Goal: Information Seeking & Learning: Learn about a topic

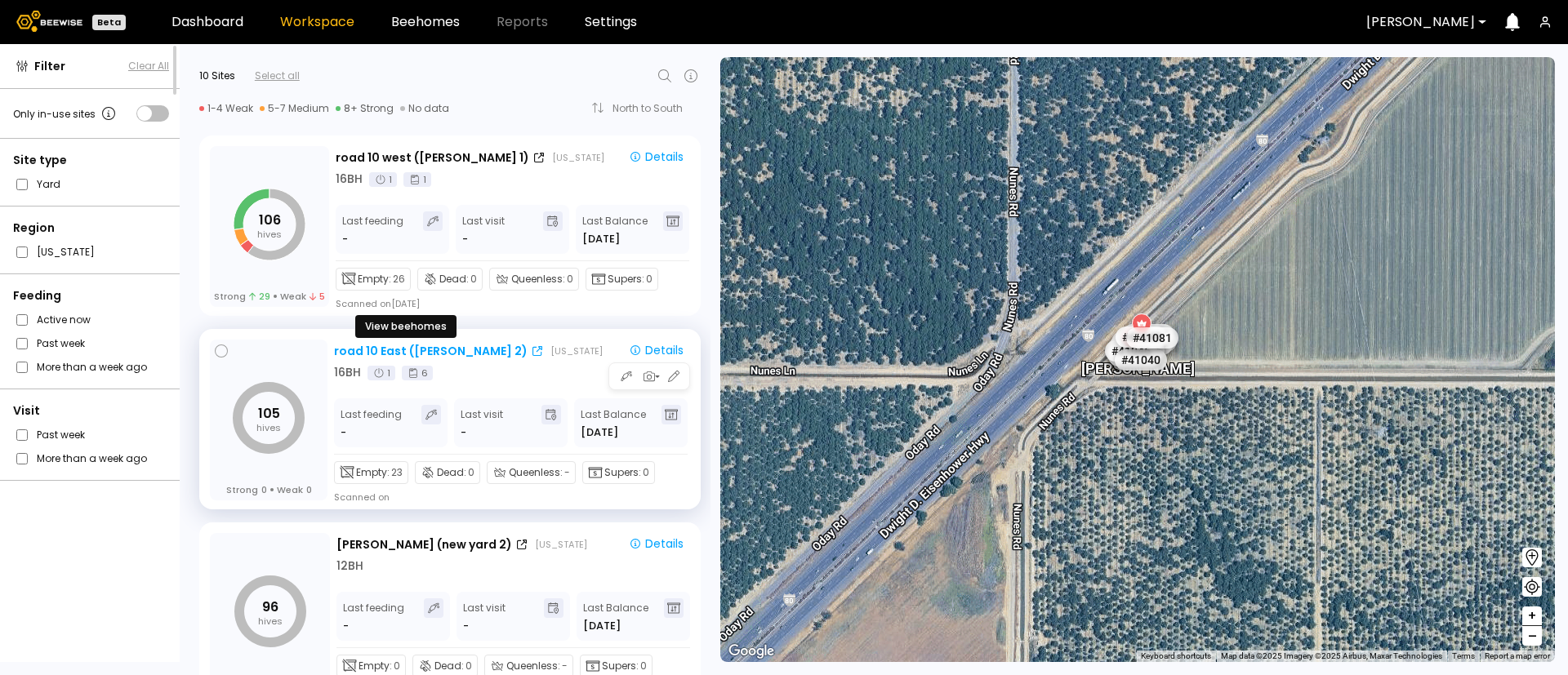
click at [356, 350] on div "road 10 East (Dixon 2)" at bounding box center [431, 351] width 193 height 17
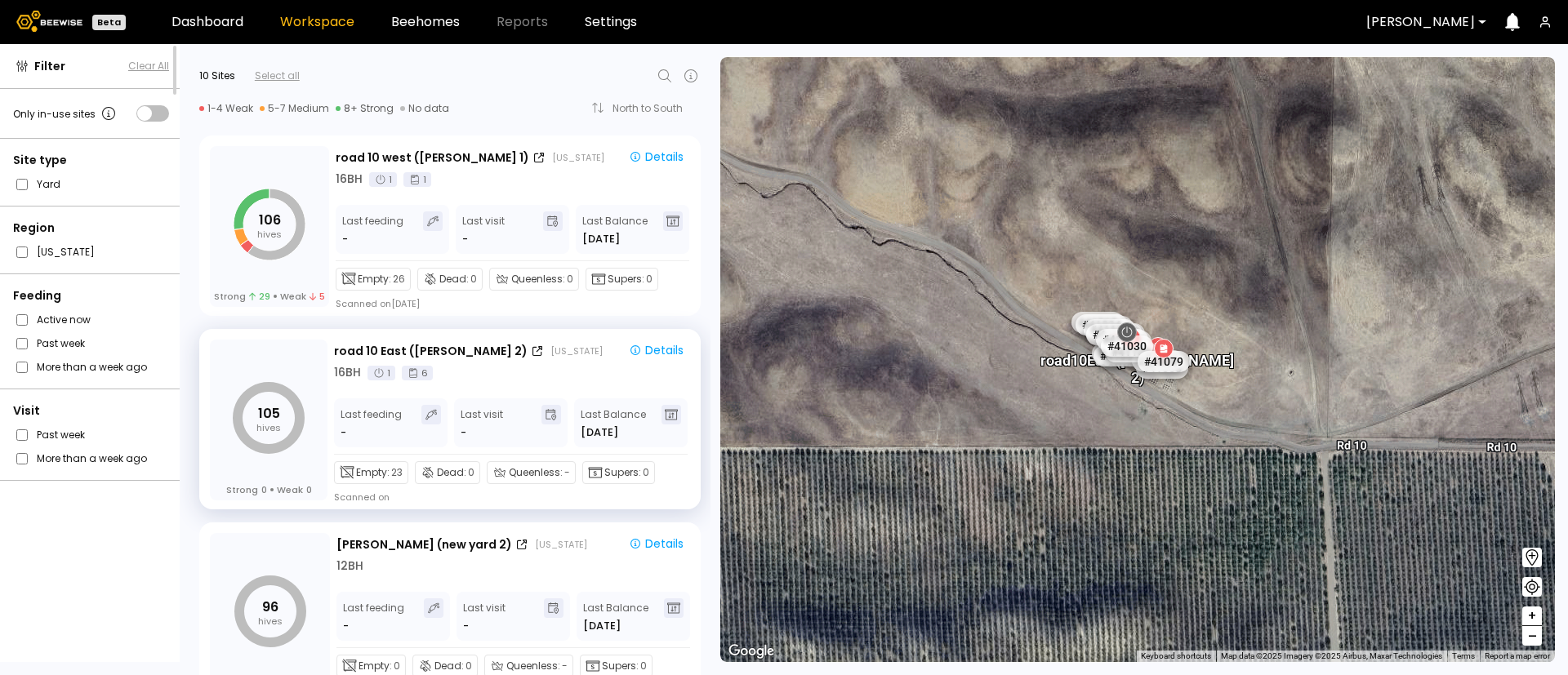
drag, startPoint x: 711, startPoint y: 193, endPoint x: 753, endPoint y: 351, distance: 163.5
click at [753, 351] on div "← Move left → Move right ↑ Move up ↓ Move down + Zoom in - Zoom out Home Jump l…" at bounding box center [1139, 360] width 857 height 631
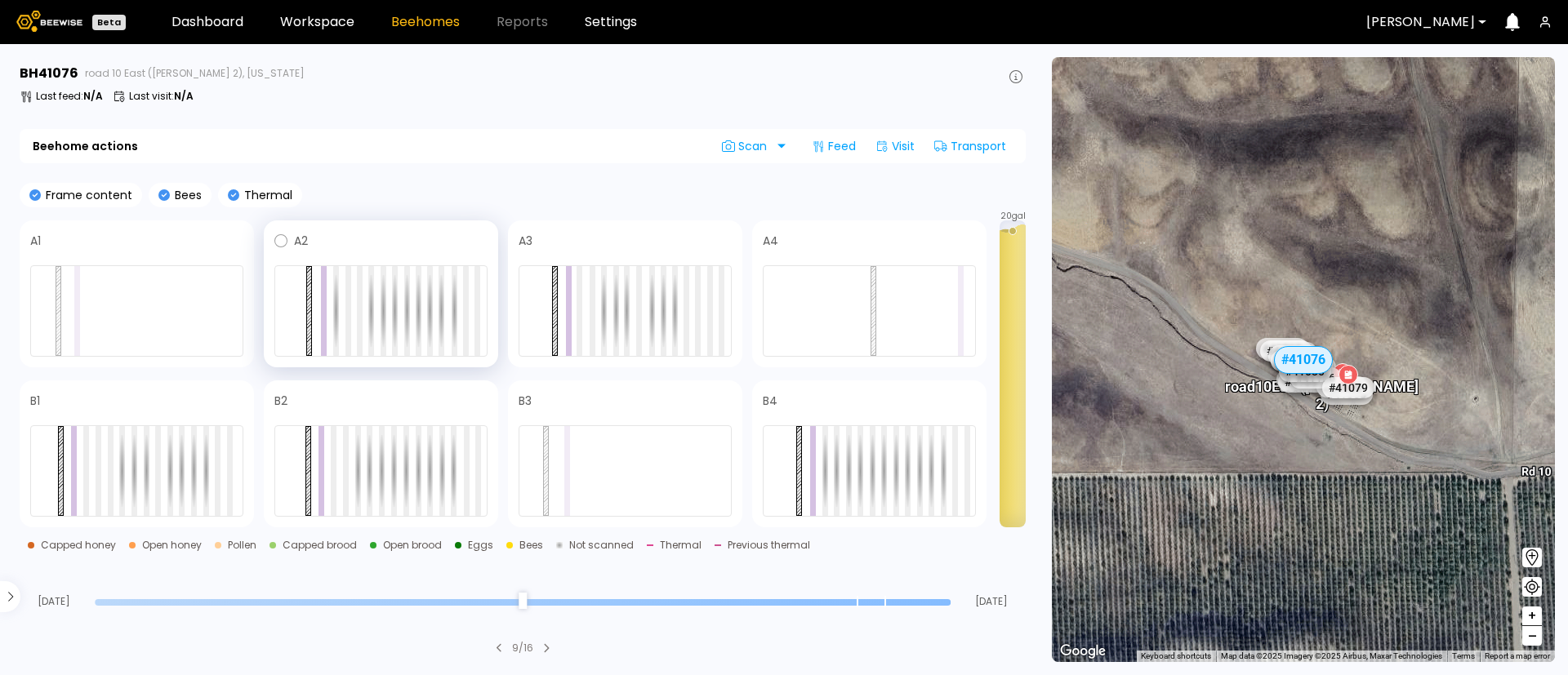
click at [379, 309] on div at bounding box center [380, 310] width 213 height 92
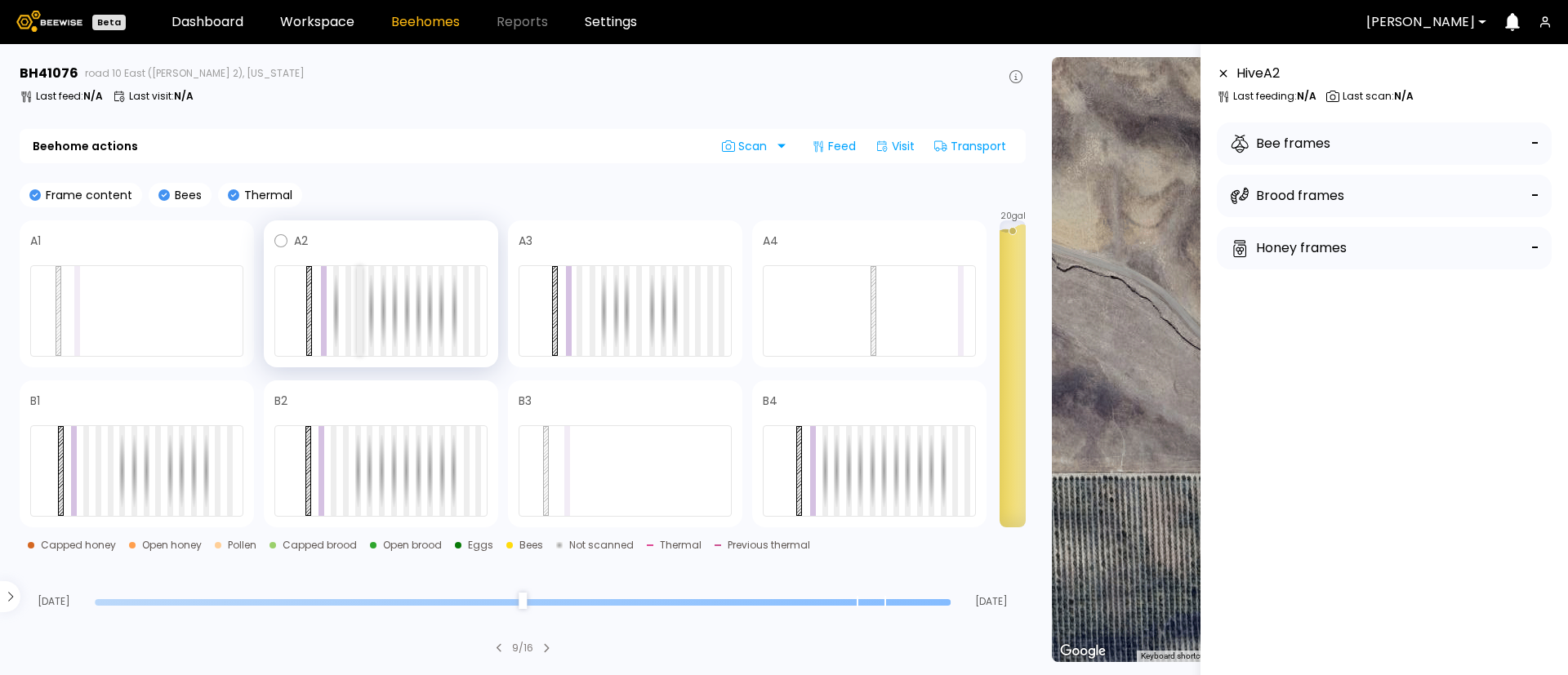
click at [360, 309] on div at bounding box center [360, 310] width 6 height 90
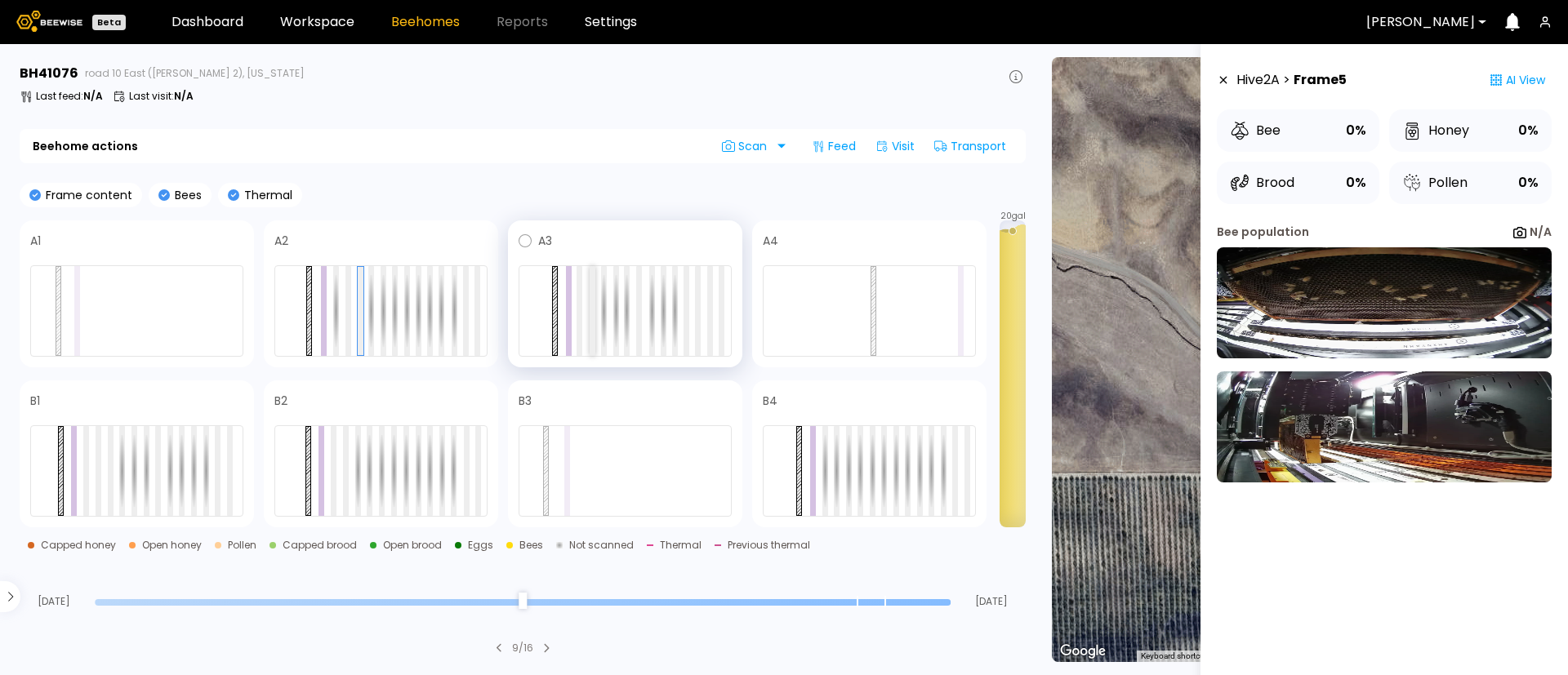
click at [593, 332] on div at bounding box center [592, 310] width 6 height 90
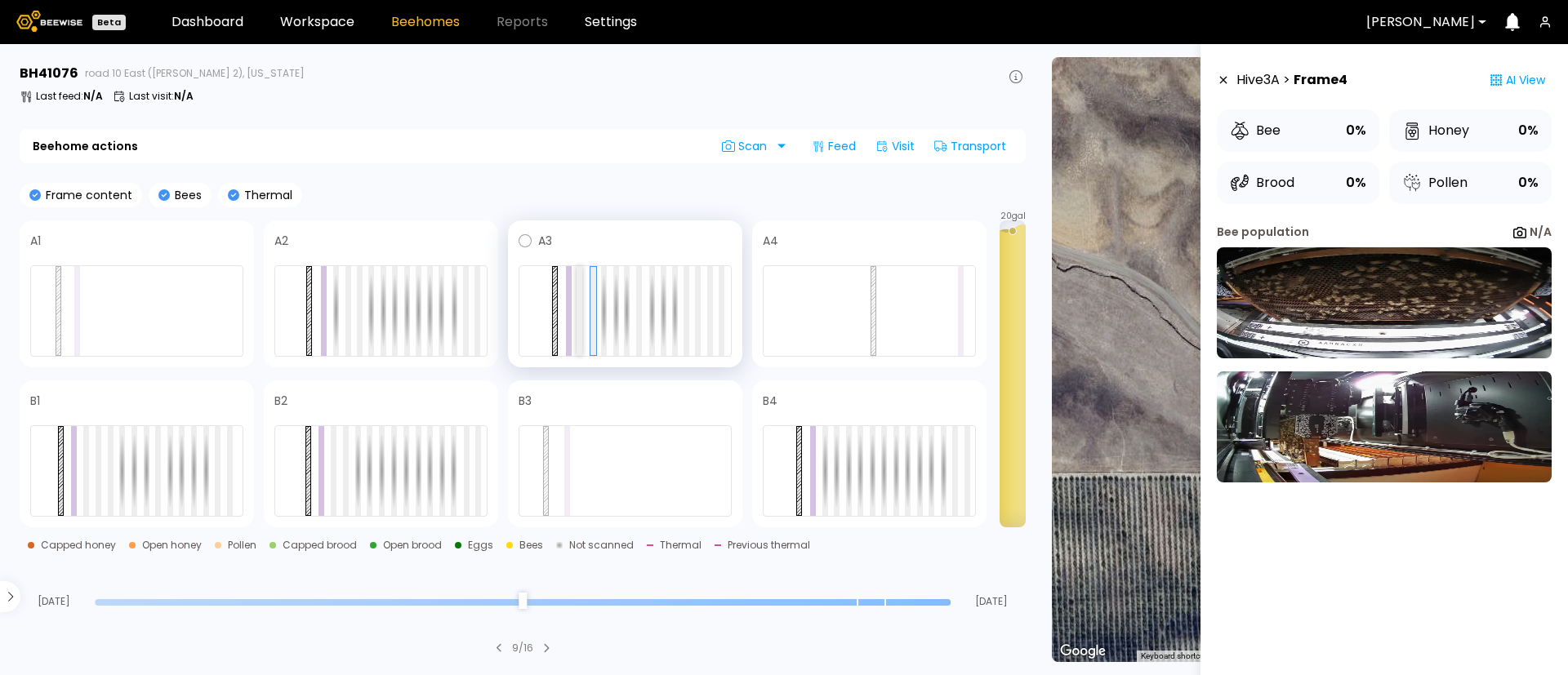
click at [578, 331] on div at bounding box center [579, 310] width 6 height 90
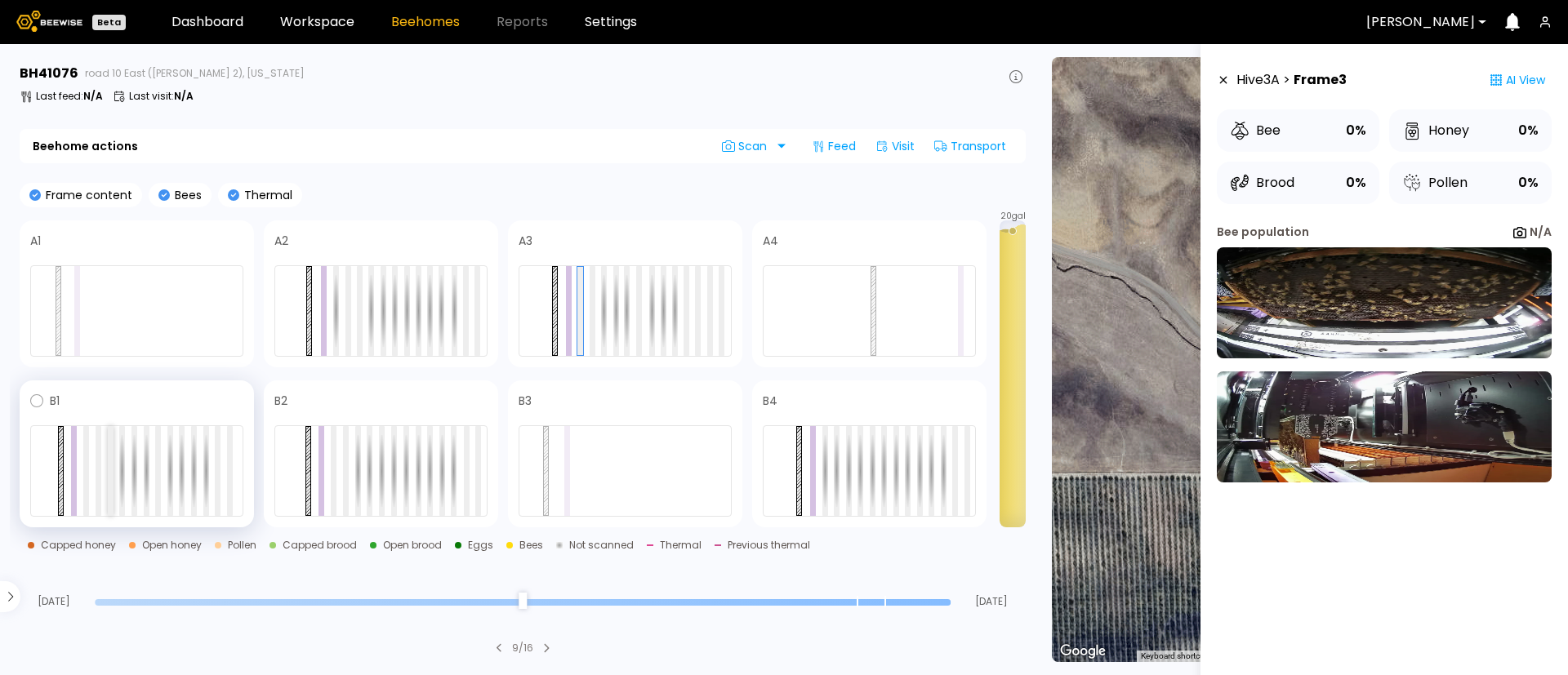
click at [107, 479] on div at bounding box center [110, 471] width 6 height 90
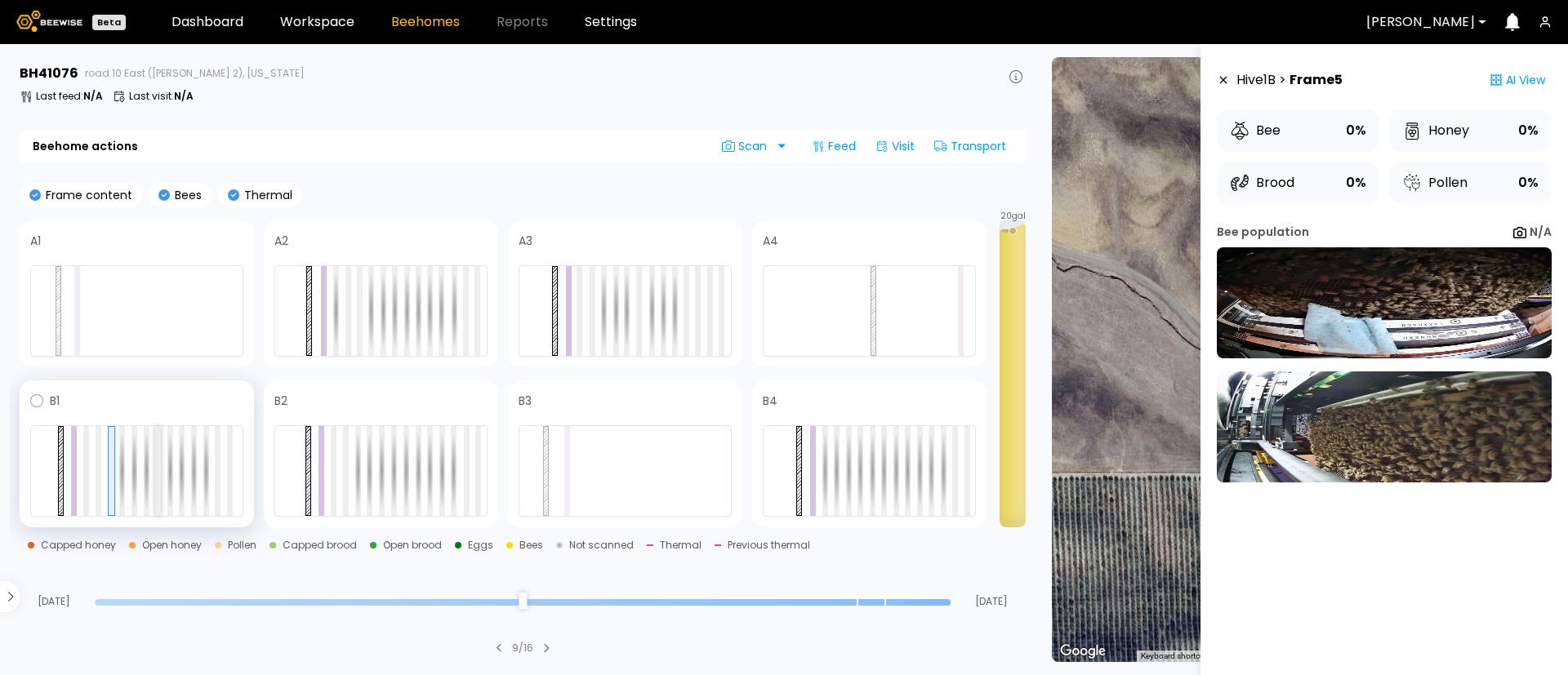
click at [155, 498] on div at bounding box center [158, 471] width 6 height 90
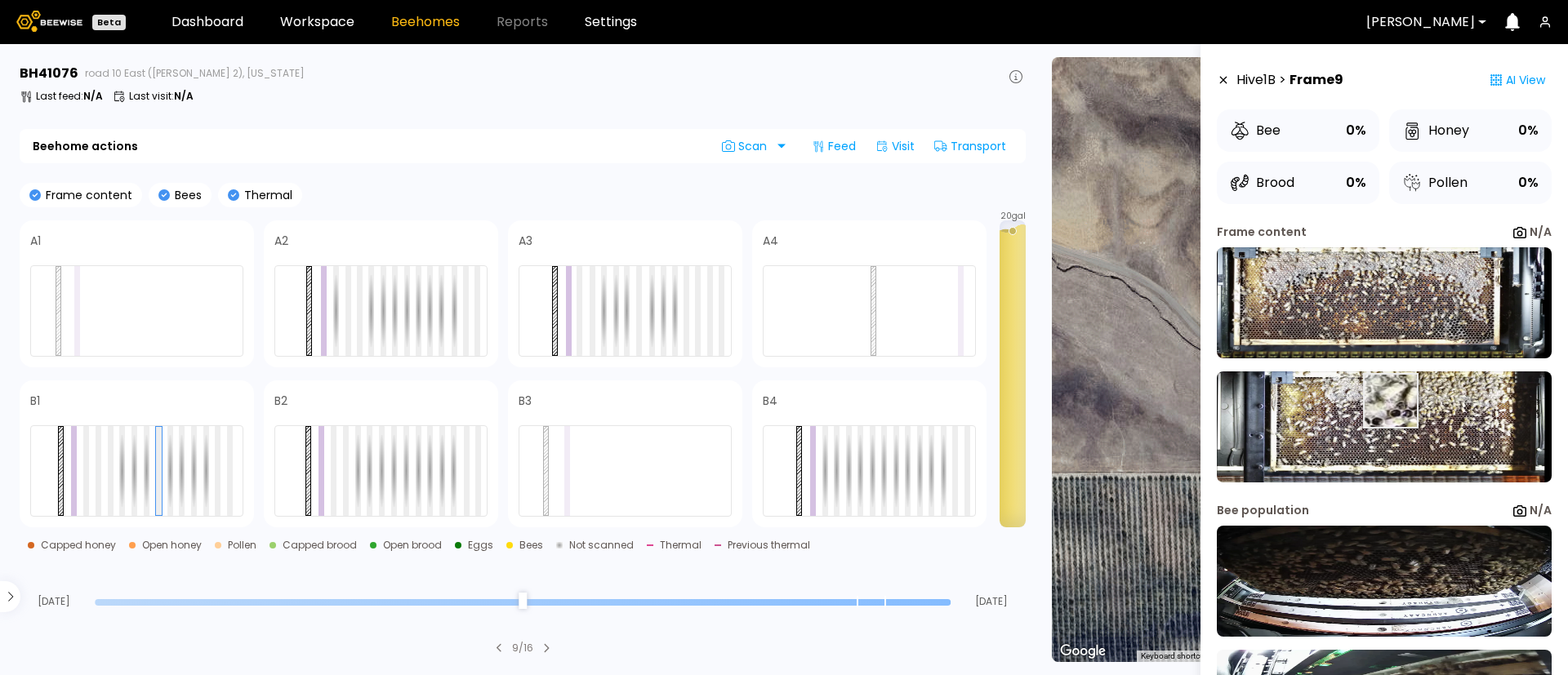
click at [1390, 402] on img at bounding box center [1385, 427] width 335 height 111
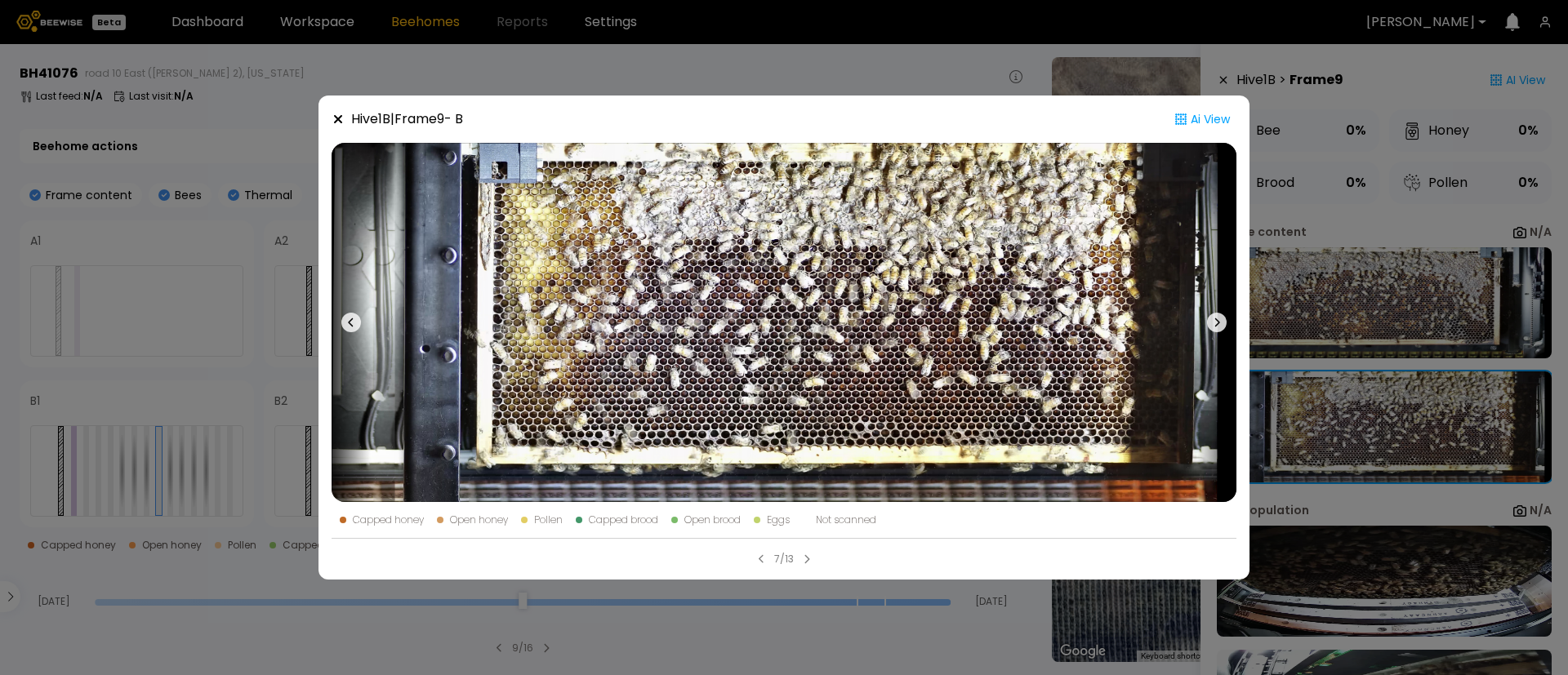
click at [1220, 321] on icon at bounding box center [1217, 322] width 20 height 20
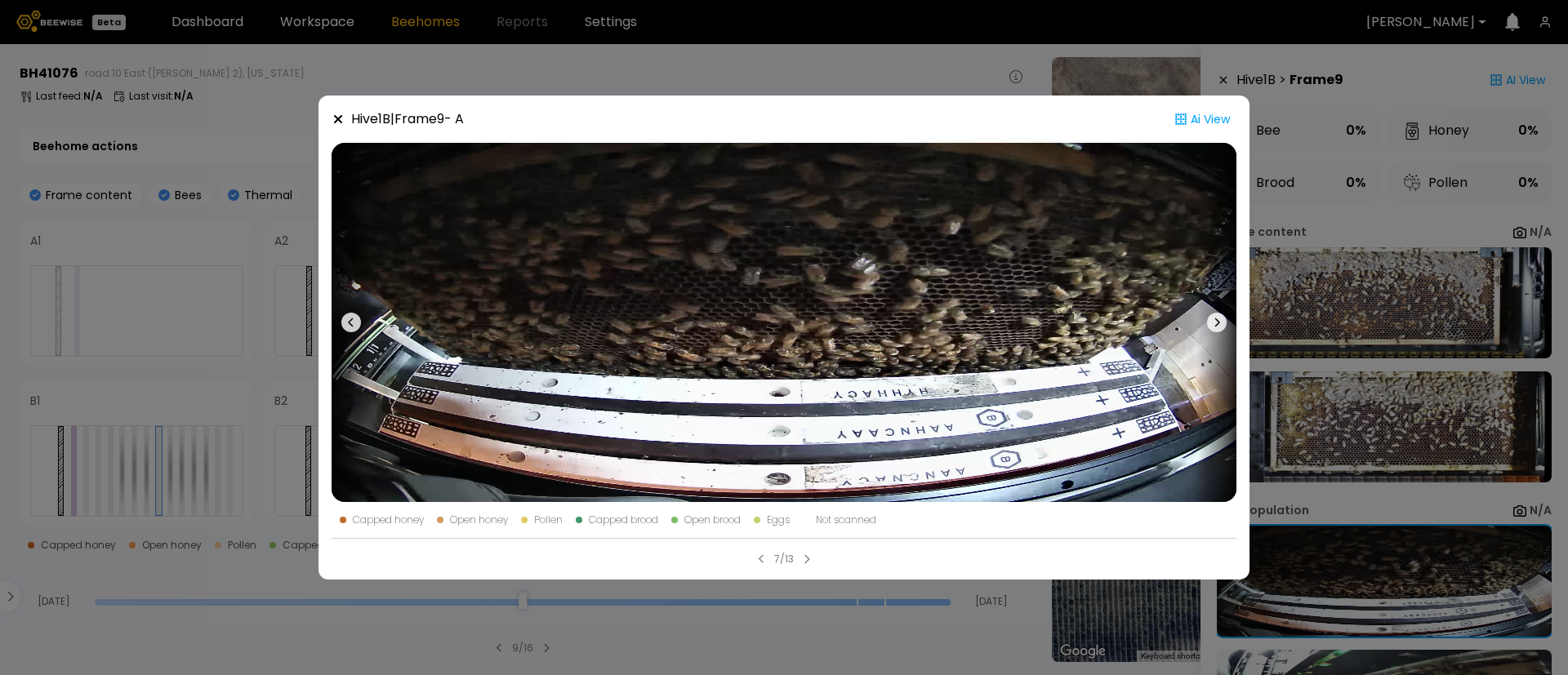
click at [1220, 321] on icon at bounding box center [1217, 322] width 20 height 20
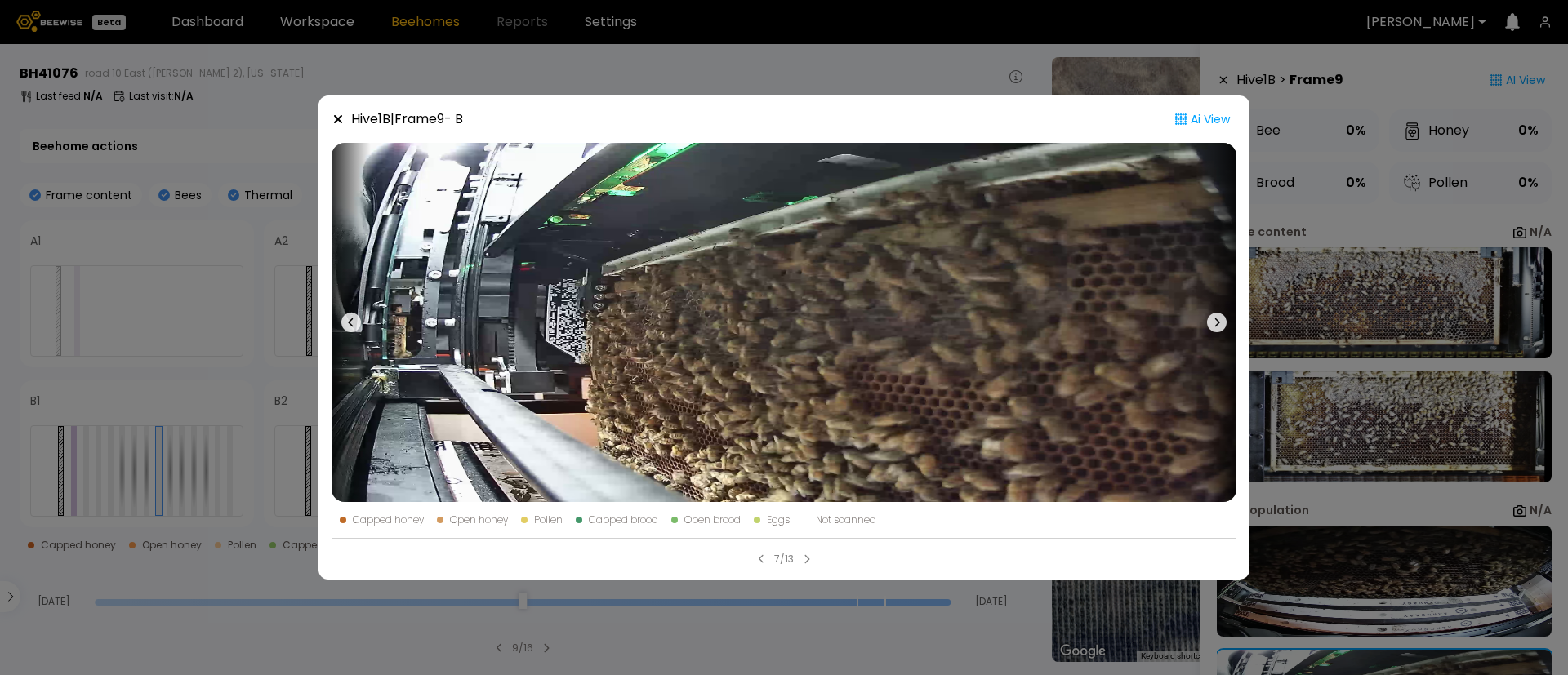
click at [1220, 321] on icon at bounding box center [1217, 322] width 20 height 20
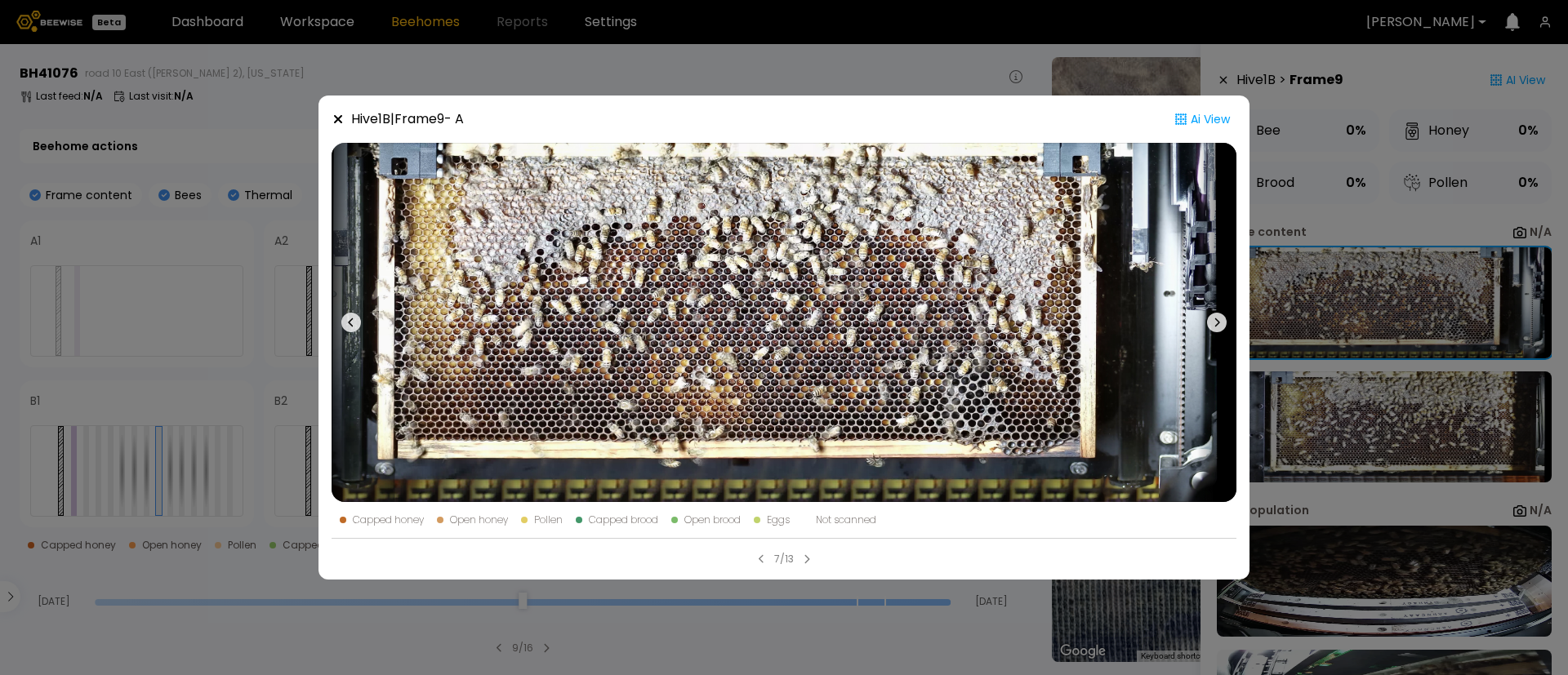
click at [1220, 321] on icon at bounding box center [1217, 322] width 20 height 20
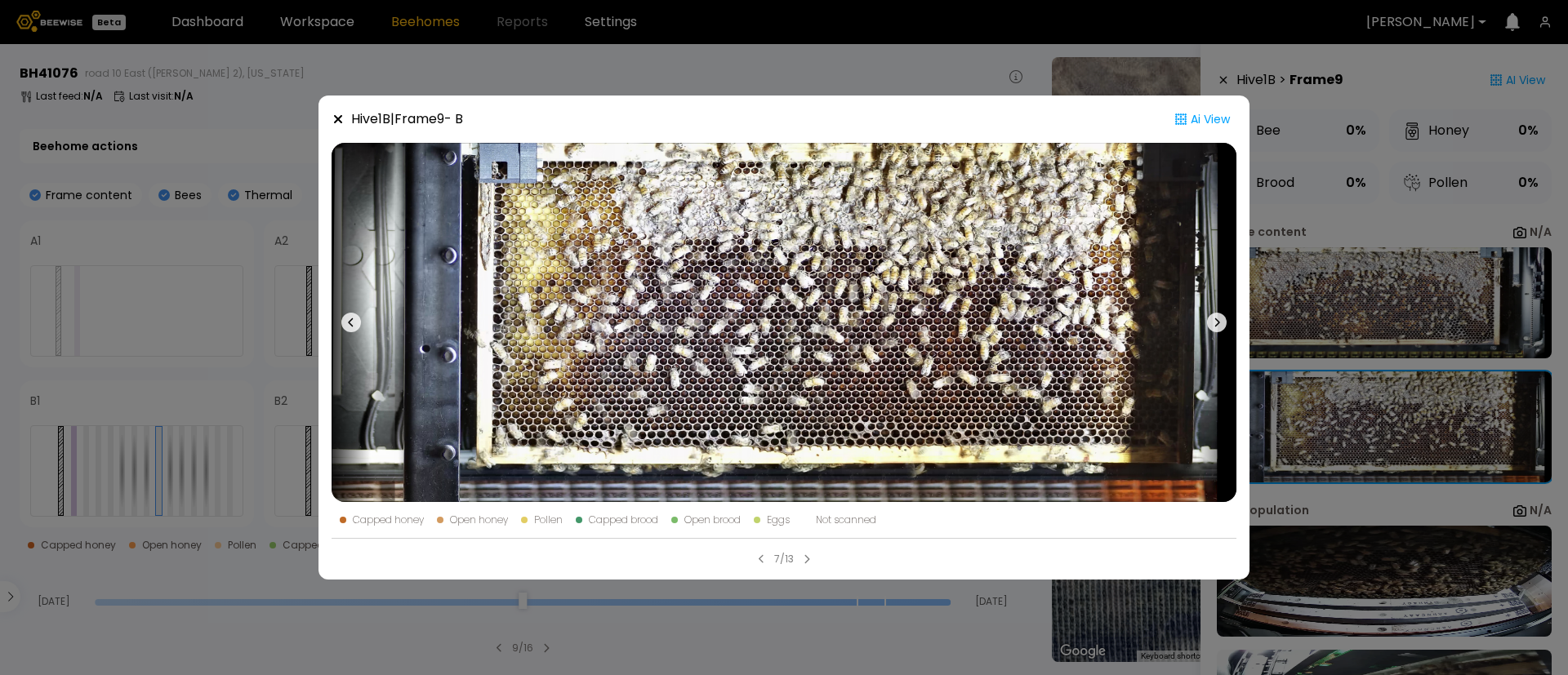
click at [1220, 321] on icon at bounding box center [1217, 322] width 20 height 20
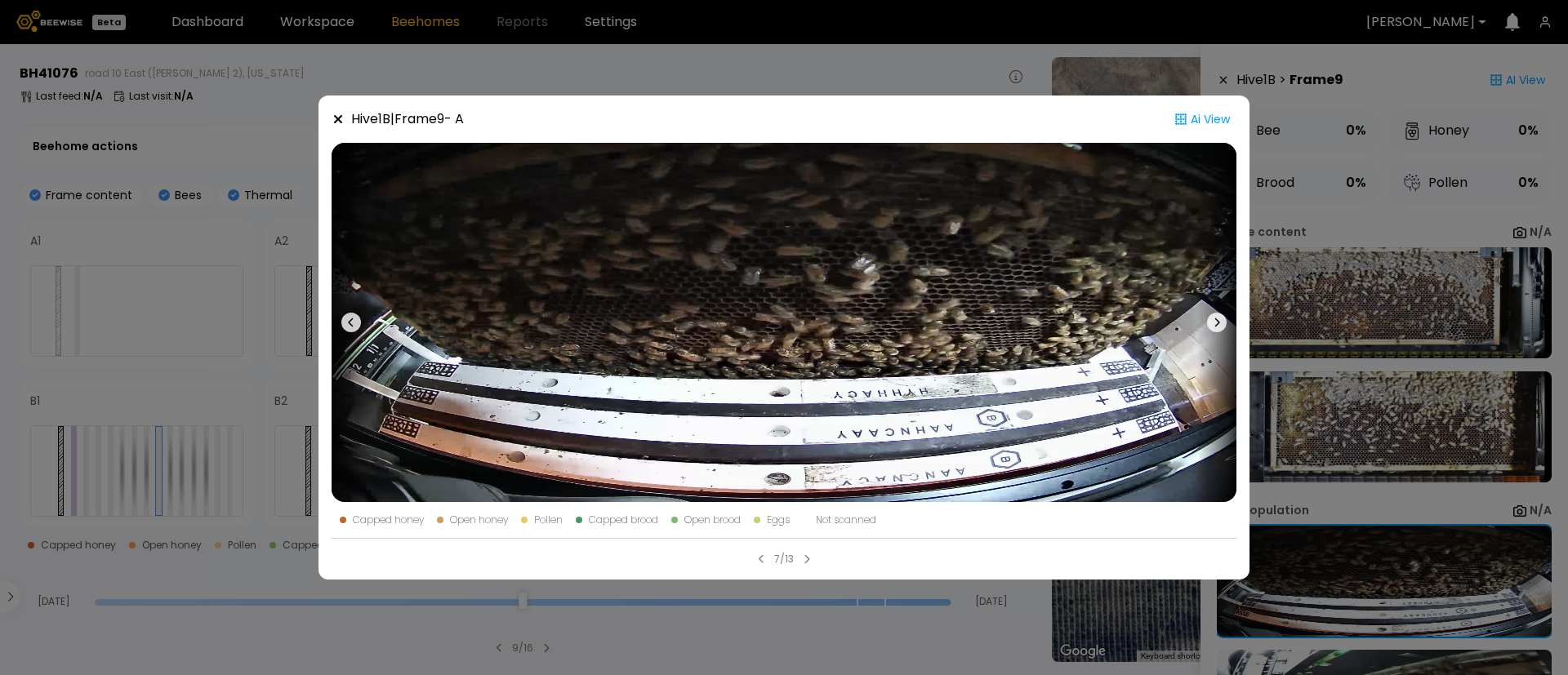
click at [1220, 321] on icon at bounding box center [1217, 322] width 20 height 20
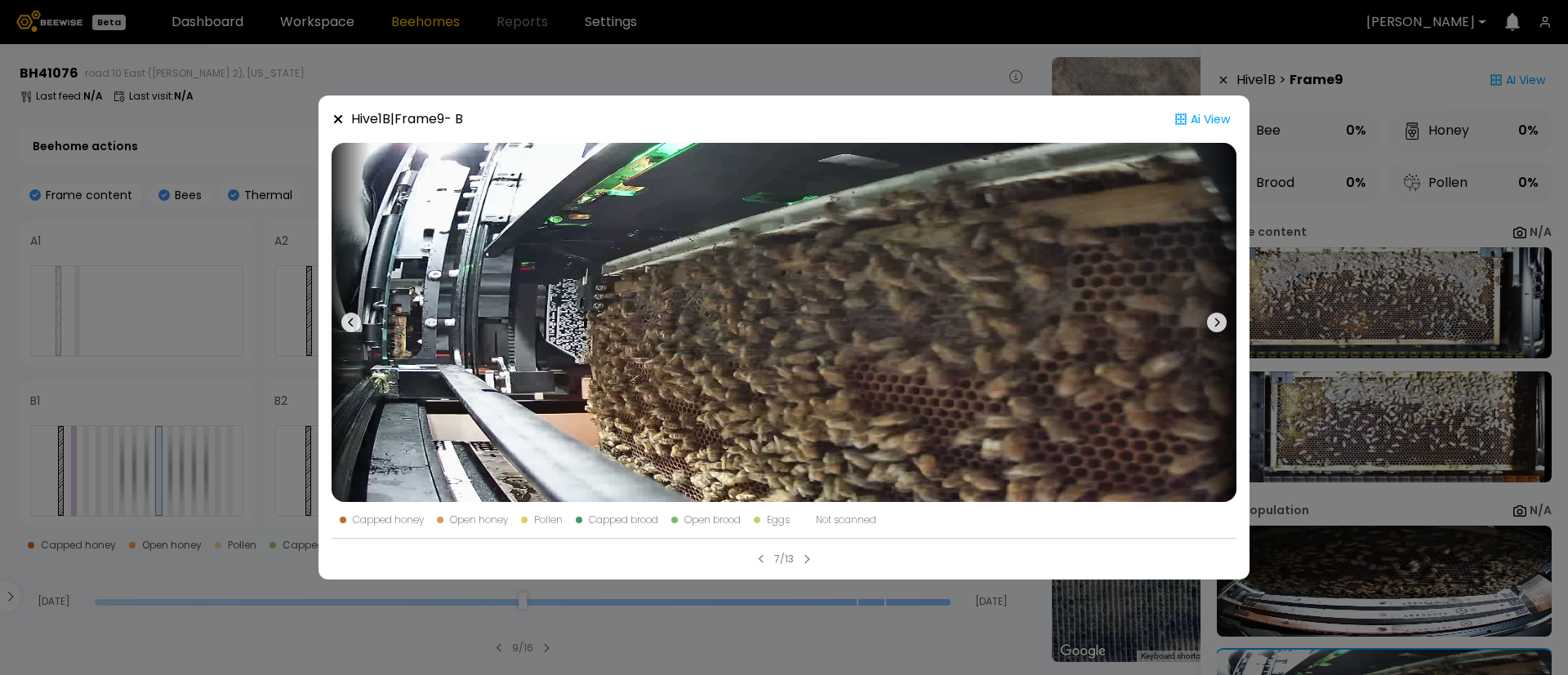
click at [1220, 321] on icon at bounding box center [1217, 322] width 20 height 20
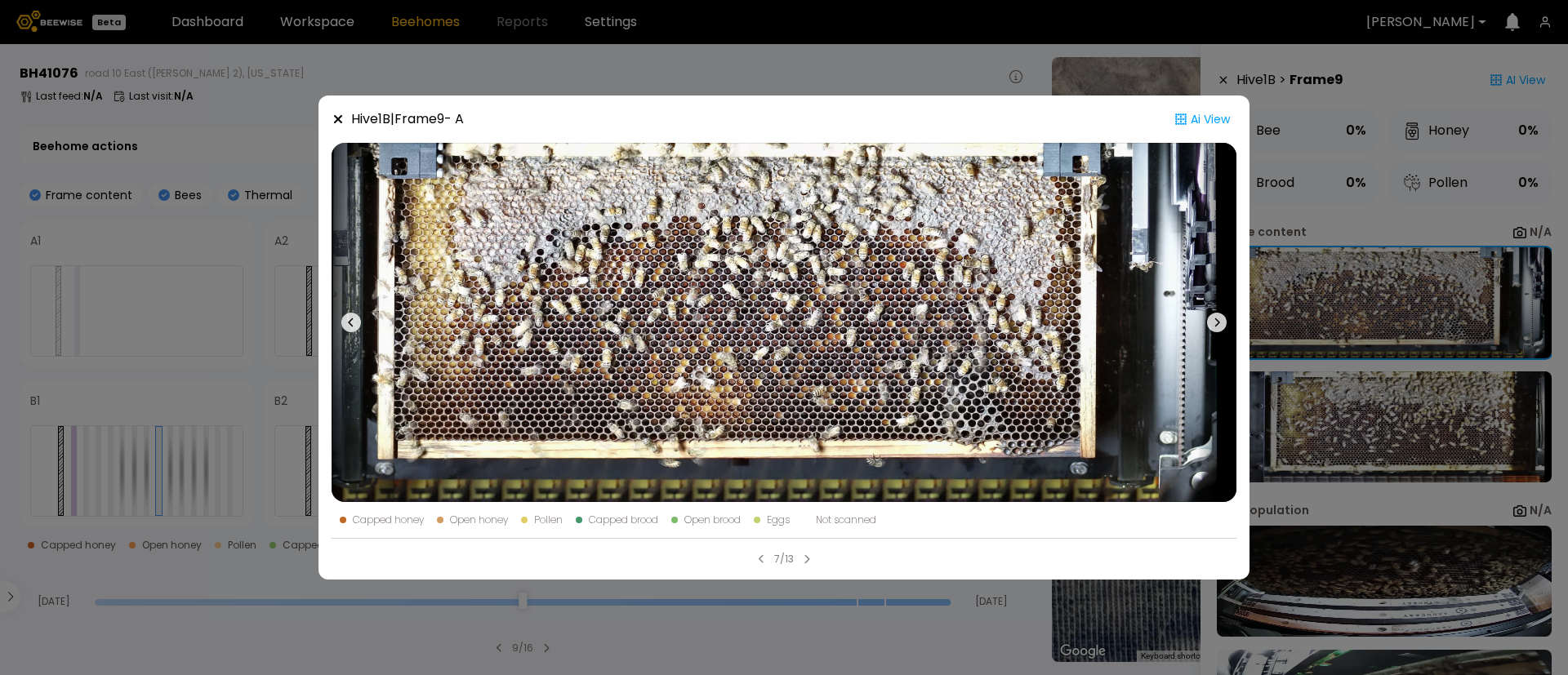
click at [1220, 321] on icon at bounding box center [1217, 322] width 20 height 20
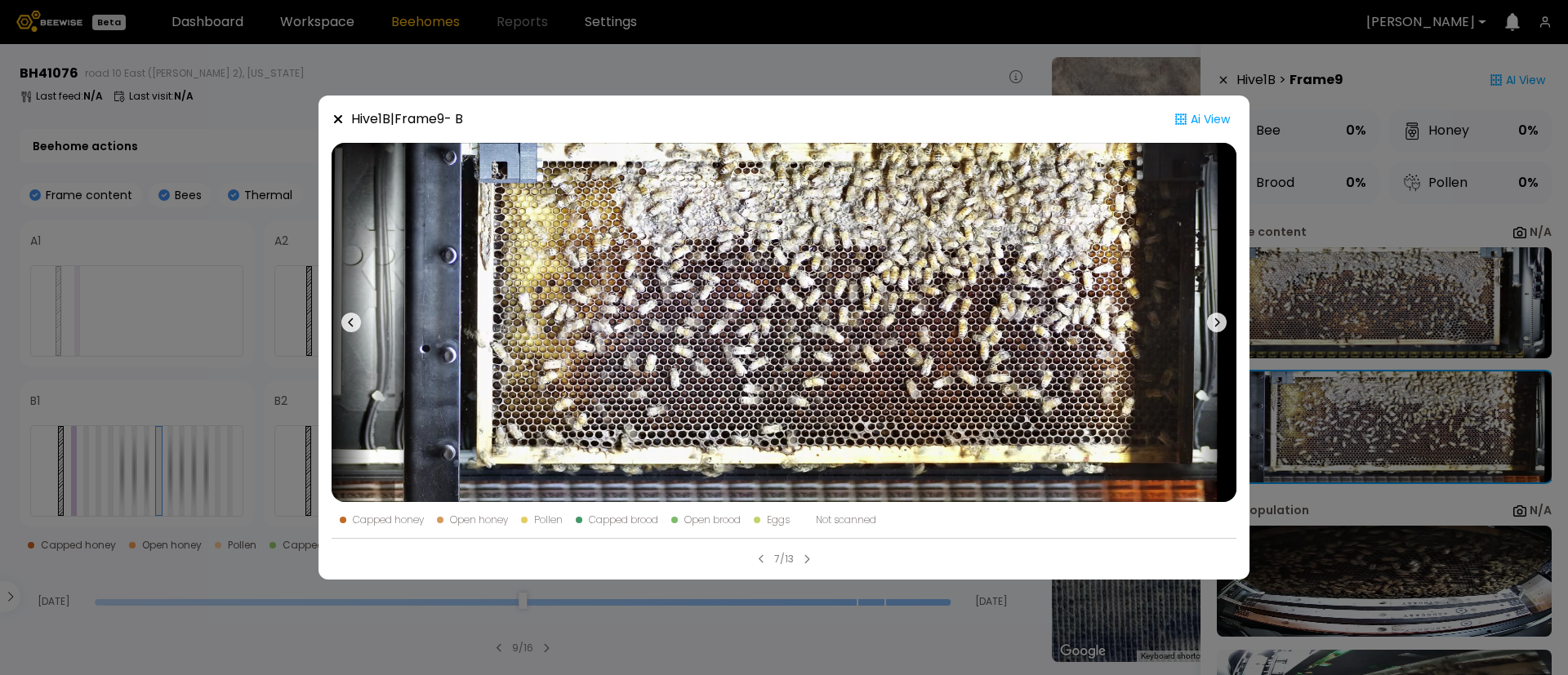
click at [1218, 313] on icon at bounding box center [1217, 322] width 20 height 20
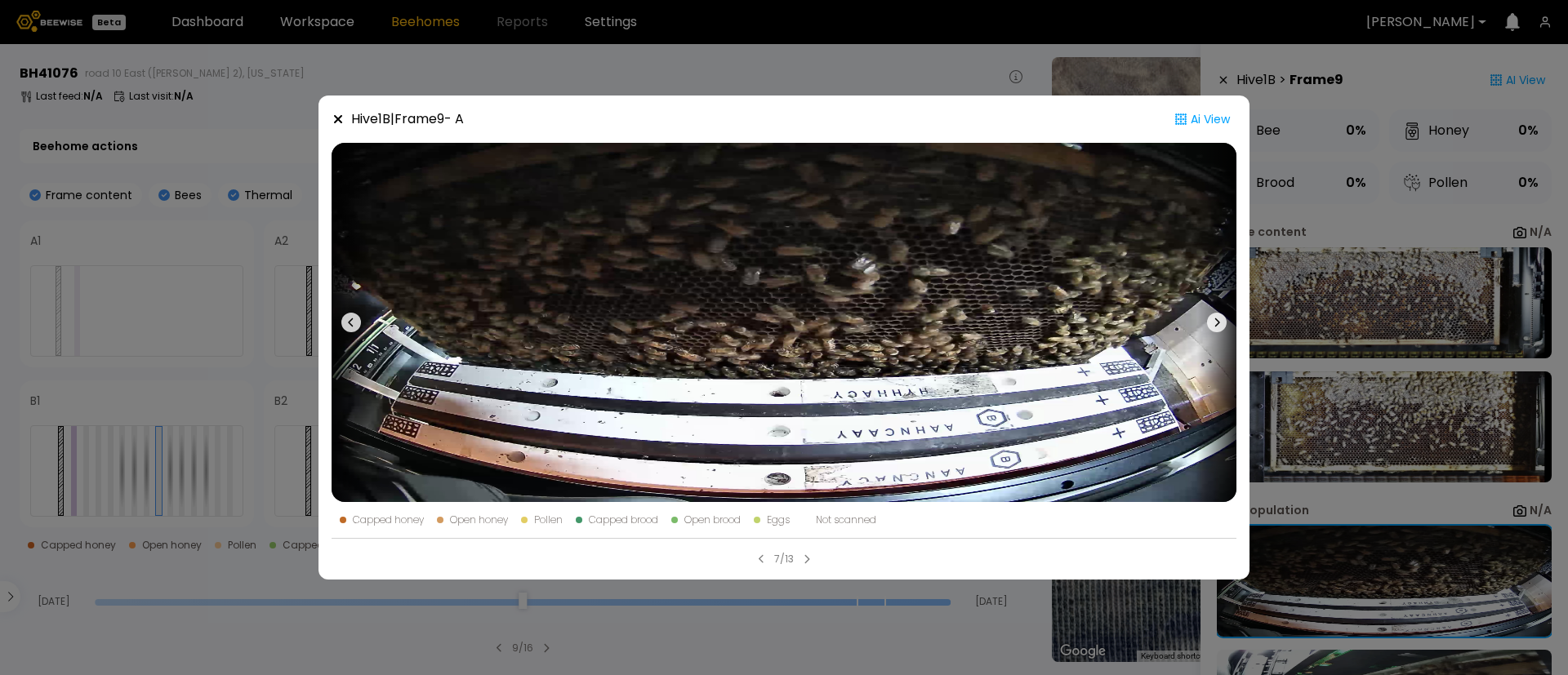
click at [1218, 313] on icon at bounding box center [1217, 322] width 20 height 20
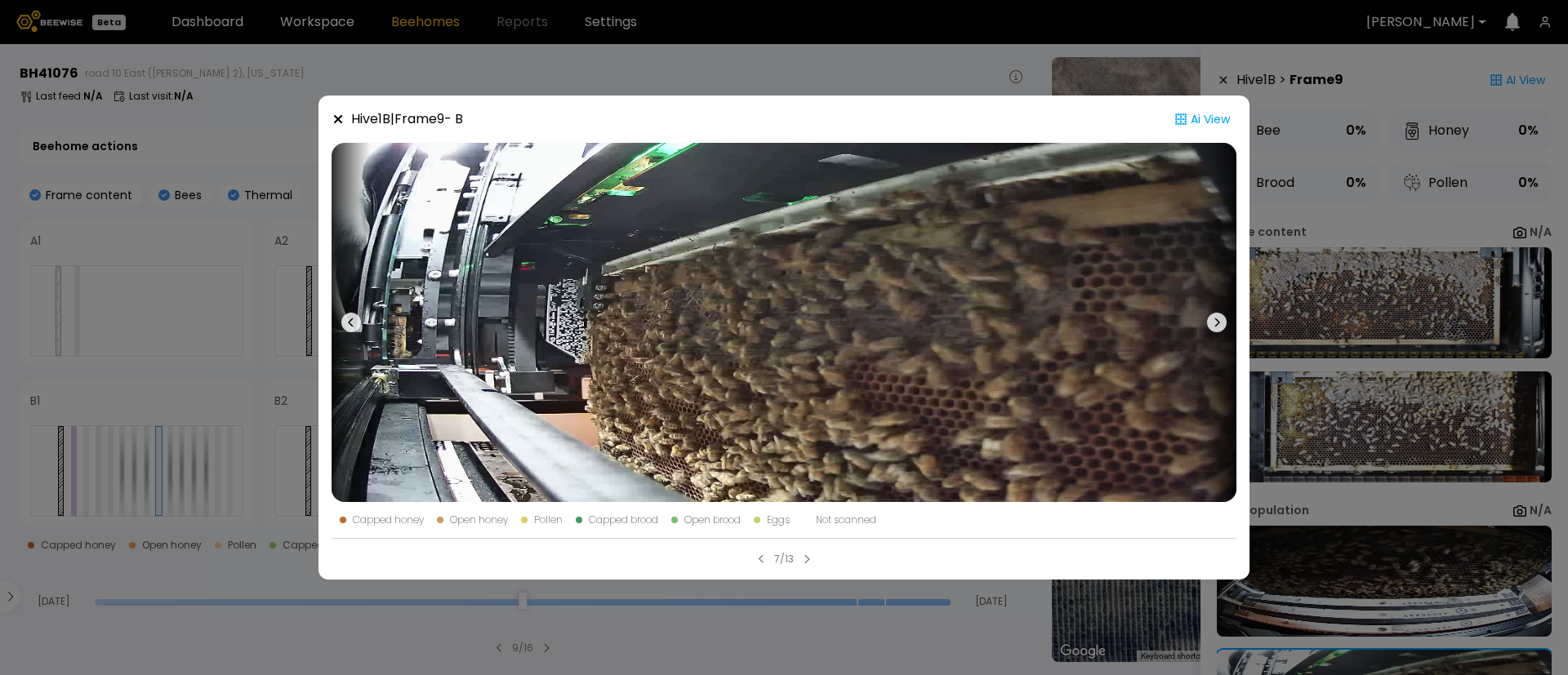
click at [1218, 313] on icon at bounding box center [1217, 322] width 20 height 20
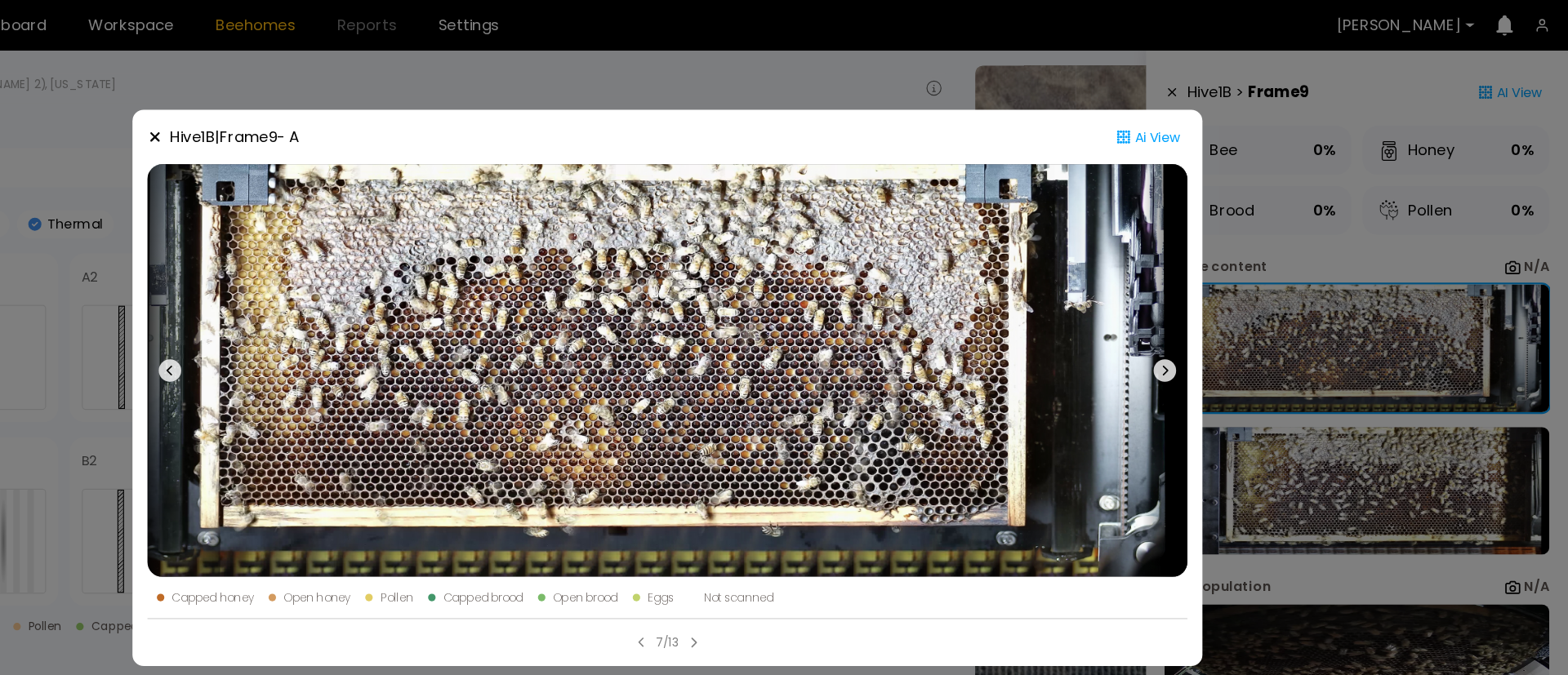
click at [339, 122] on icon at bounding box center [337, 118] width 13 height 13
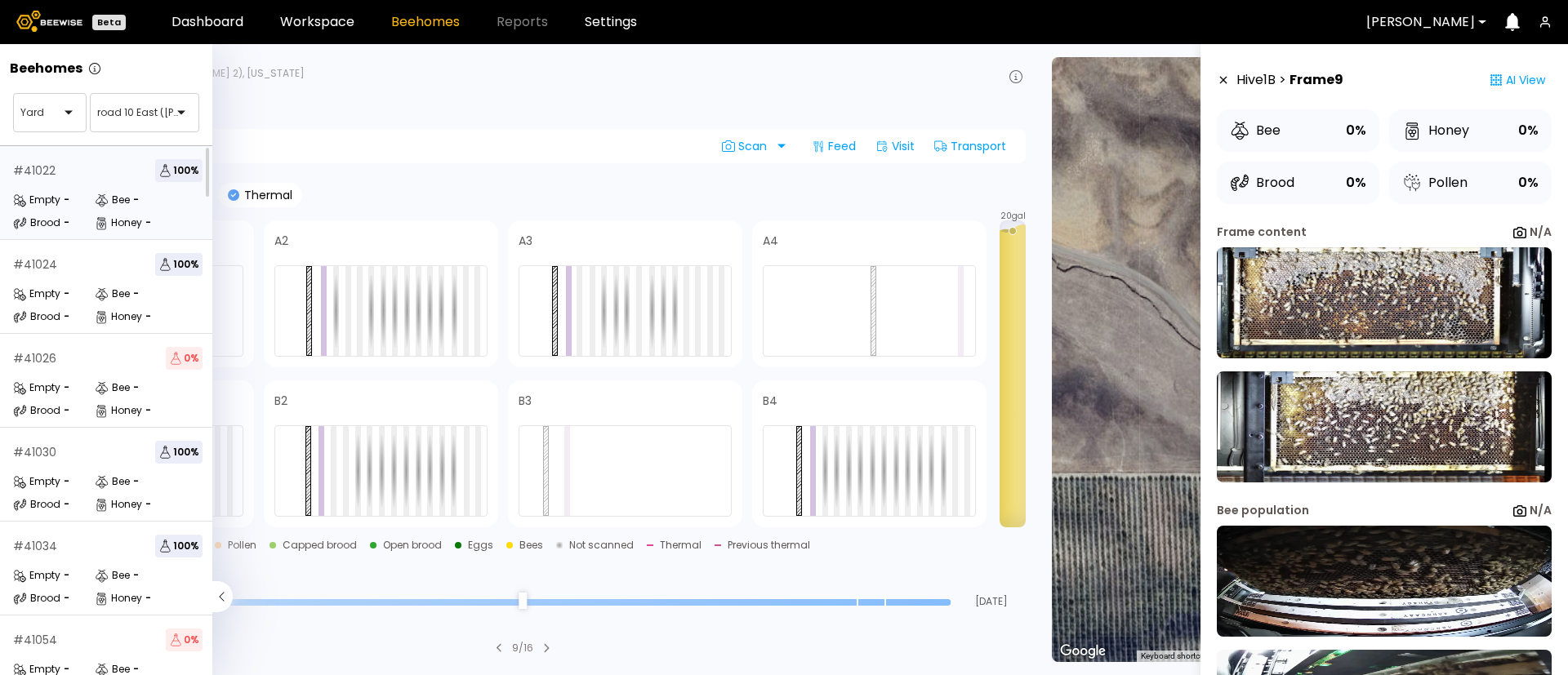
click at [86, 193] on div "Empty -" at bounding box center [53, 200] width 82 height 17
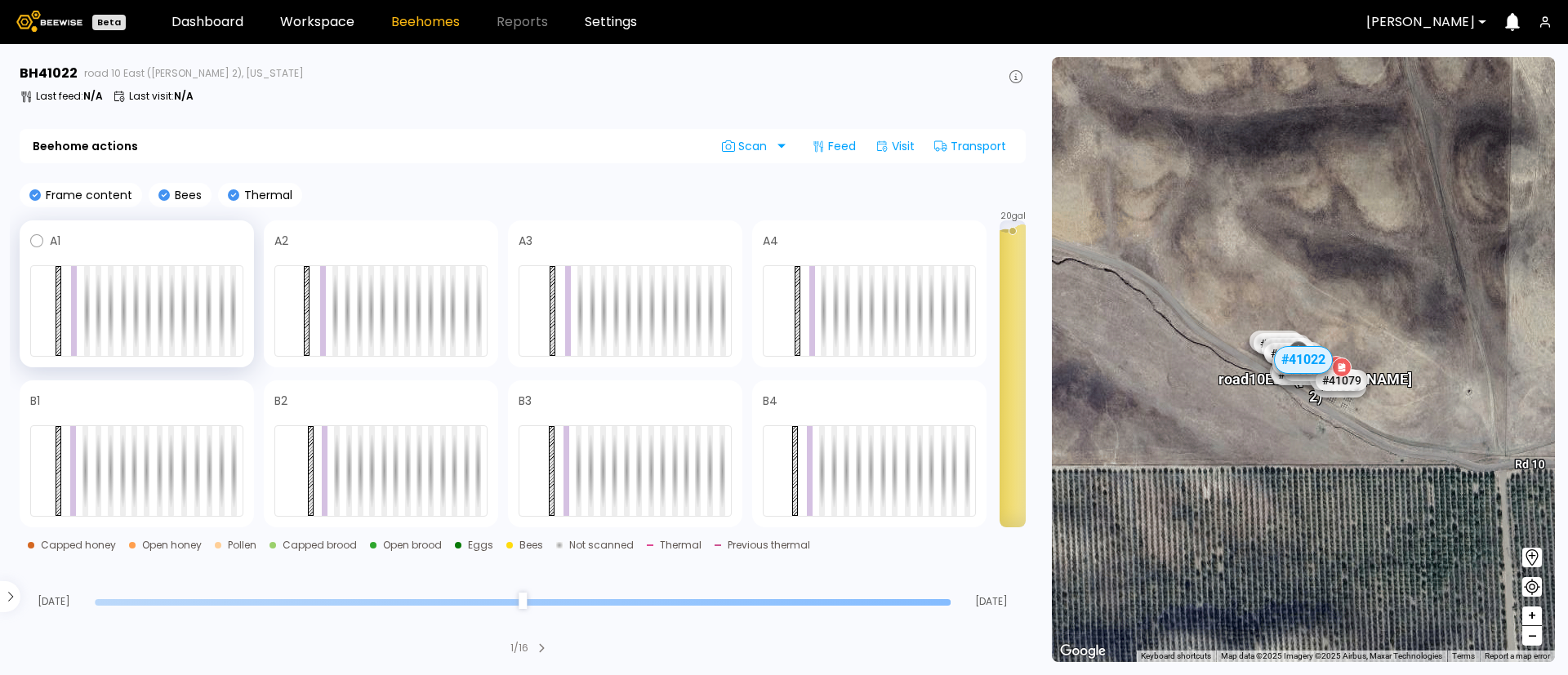
click at [126, 326] on div at bounding box center [137, 310] width 213 height 92
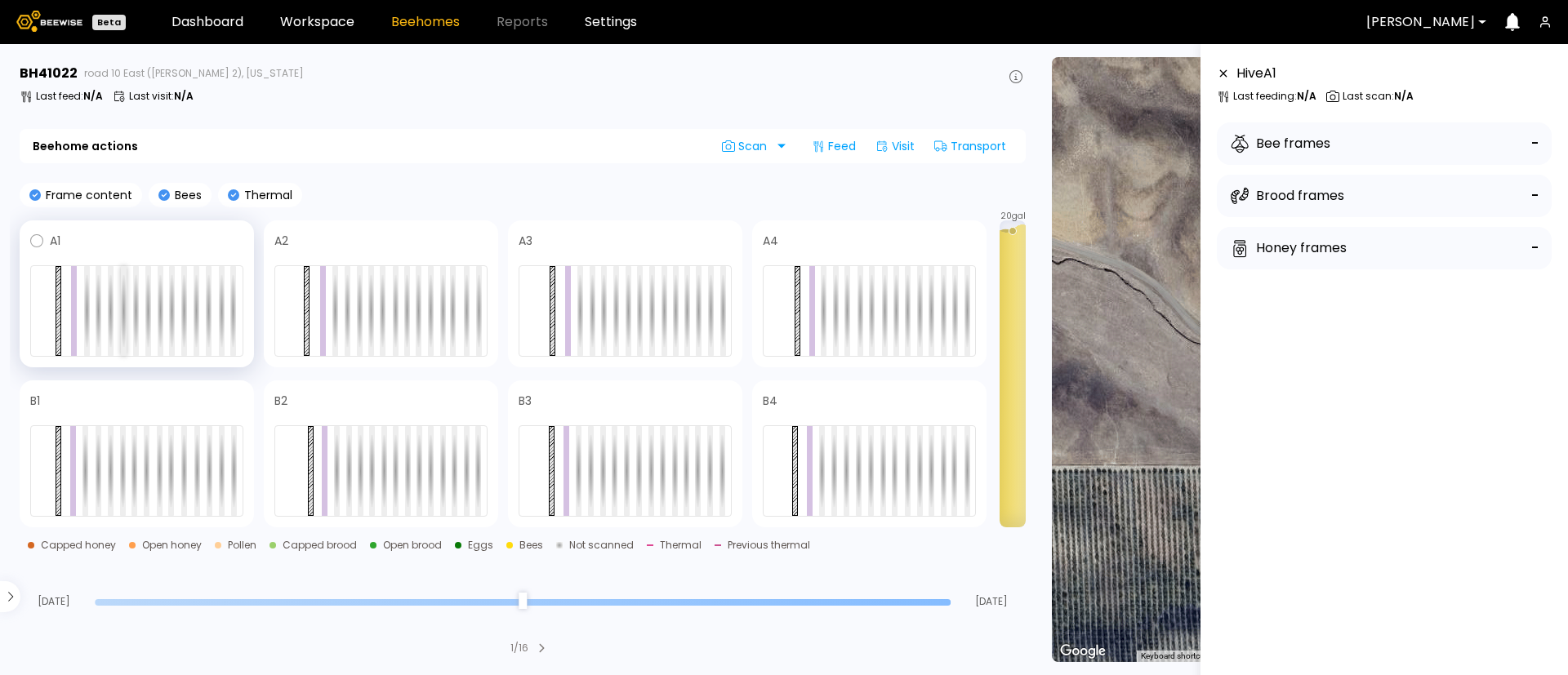
click at [125, 309] on div at bounding box center [124, 310] width 6 height 90
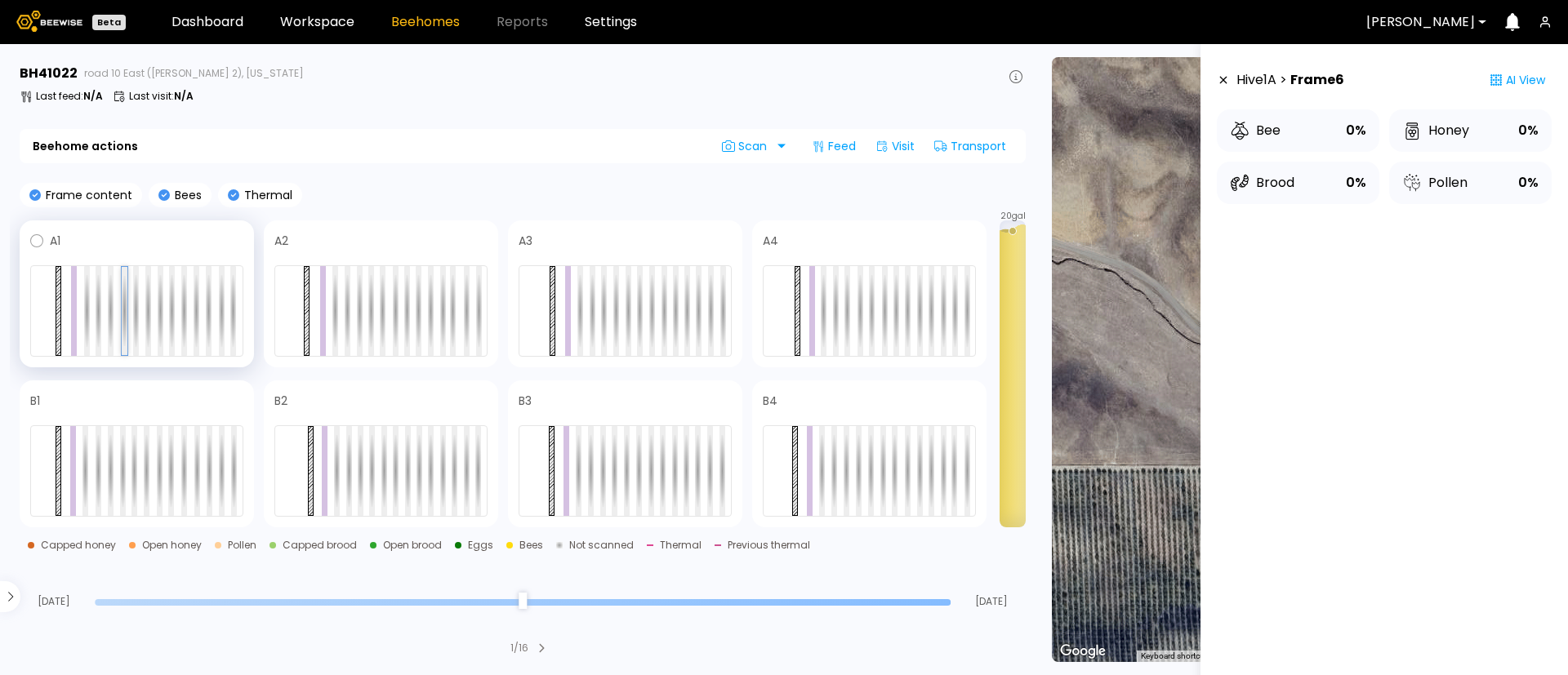
click at [125, 309] on div at bounding box center [124, 310] width 6 height 88
click at [370, 314] on div at bounding box center [372, 310] width 6 height 90
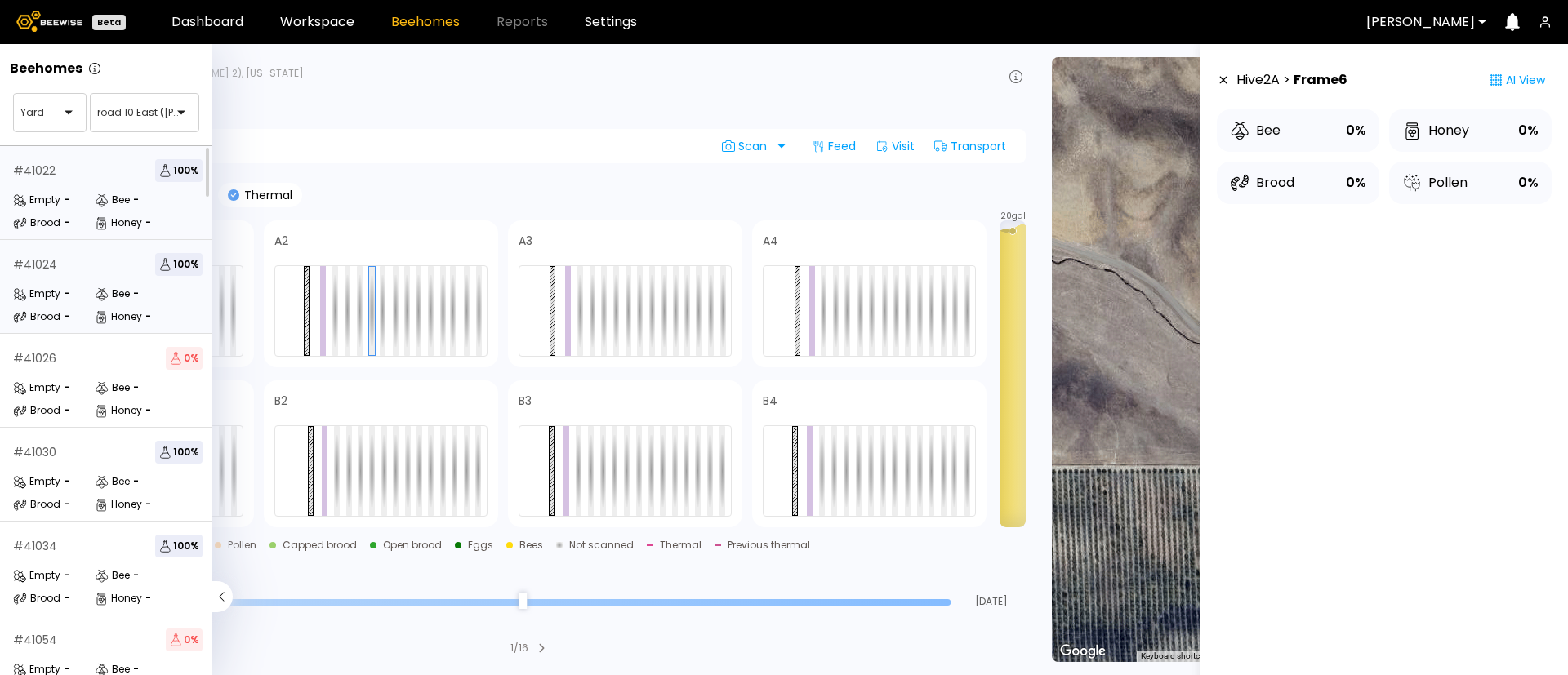
click at [59, 278] on div "# 41024 100 % Empty - Bee - Brood - Honey -" at bounding box center [107, 287] width 216 height 94
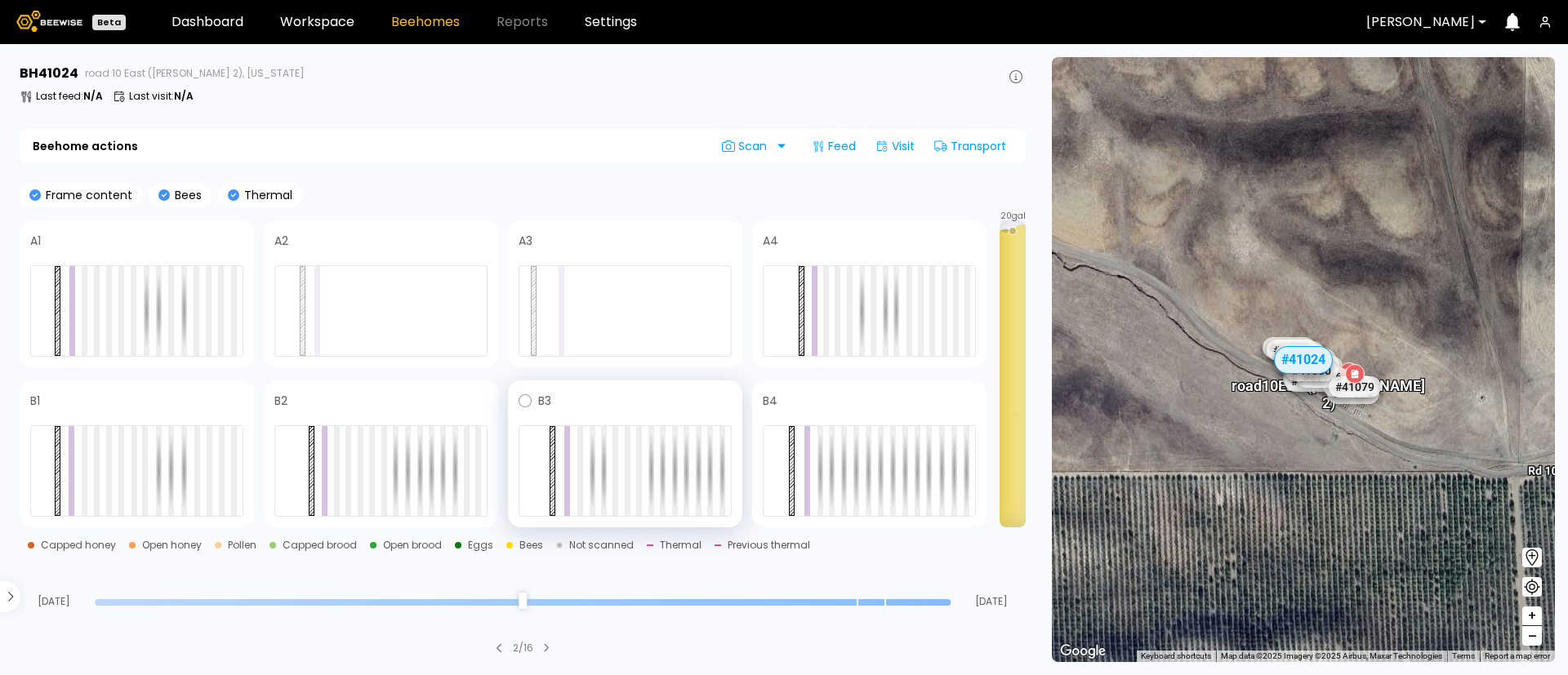
click at [620, 480] on div at bounding box center [625, 471] width 213 height 92
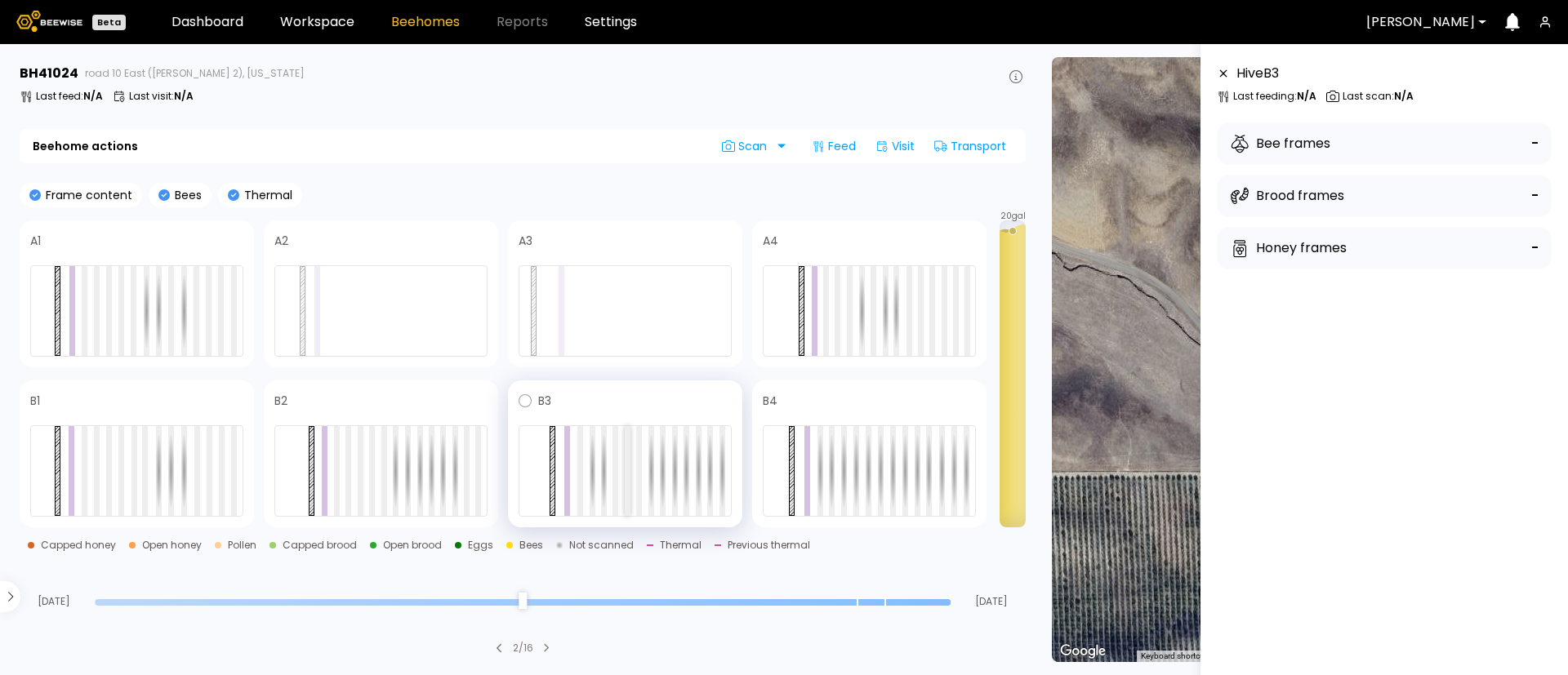
click at [629, 480] on div at bounding box center [628, 471] width 6 height 90
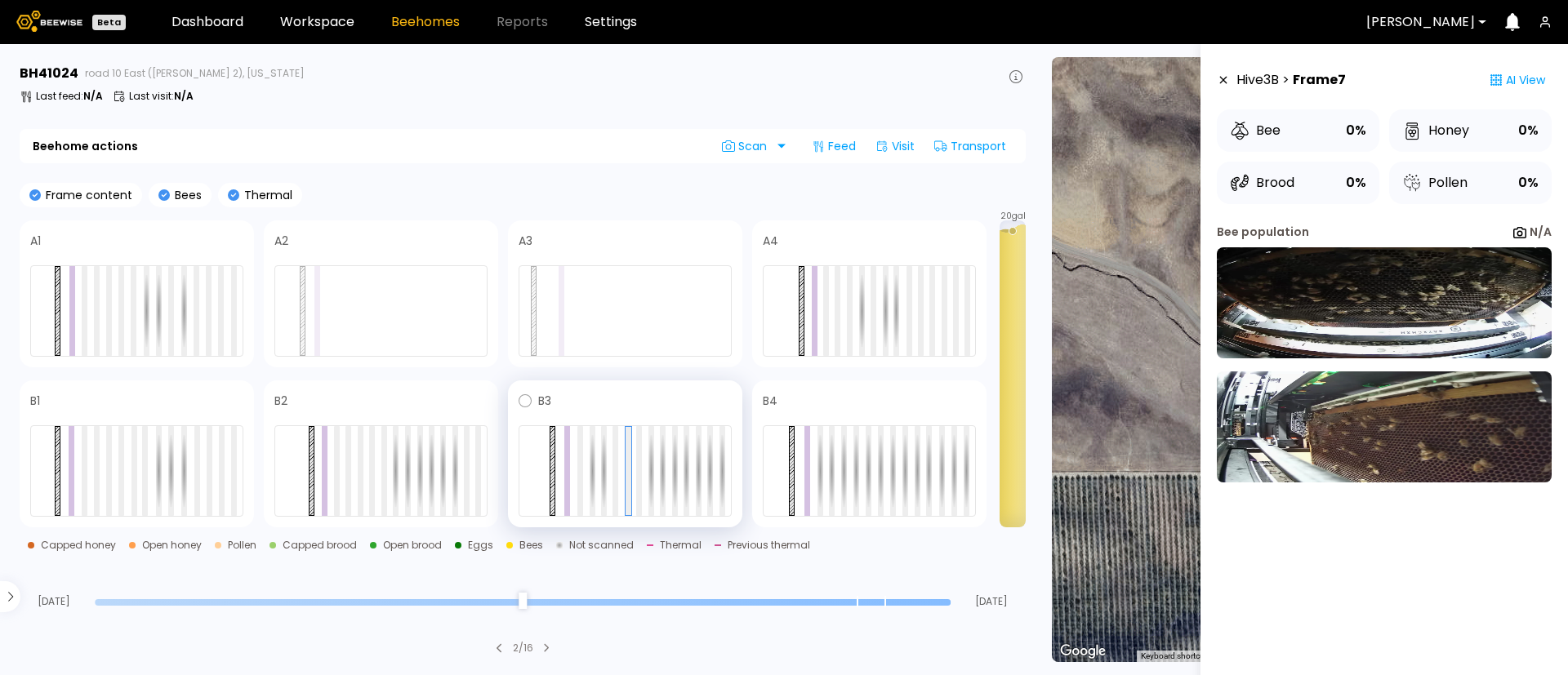
click at [622, 474] on div at bounding box center [625, 471] width 213 height 92
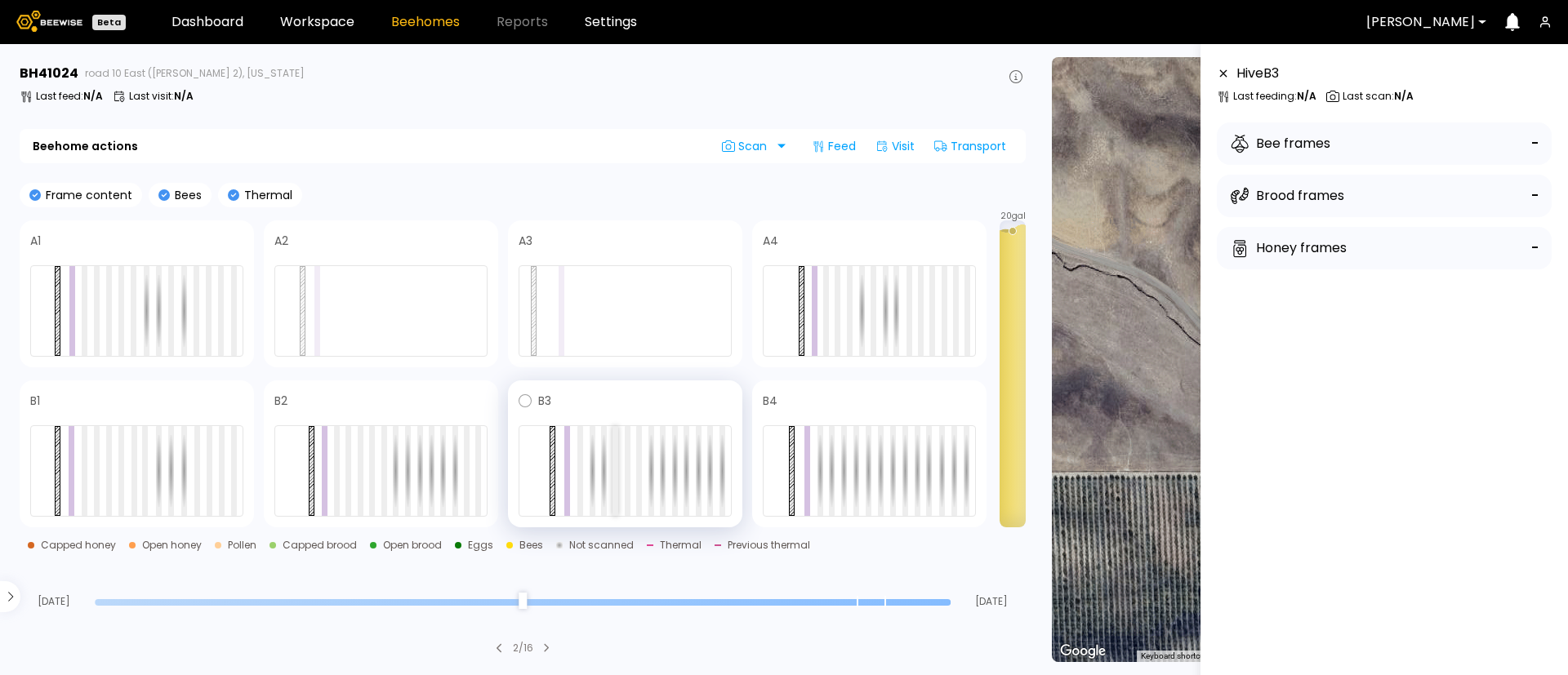
click at [617, 476] on div at bounding box center [615, 471] width 6 height 90
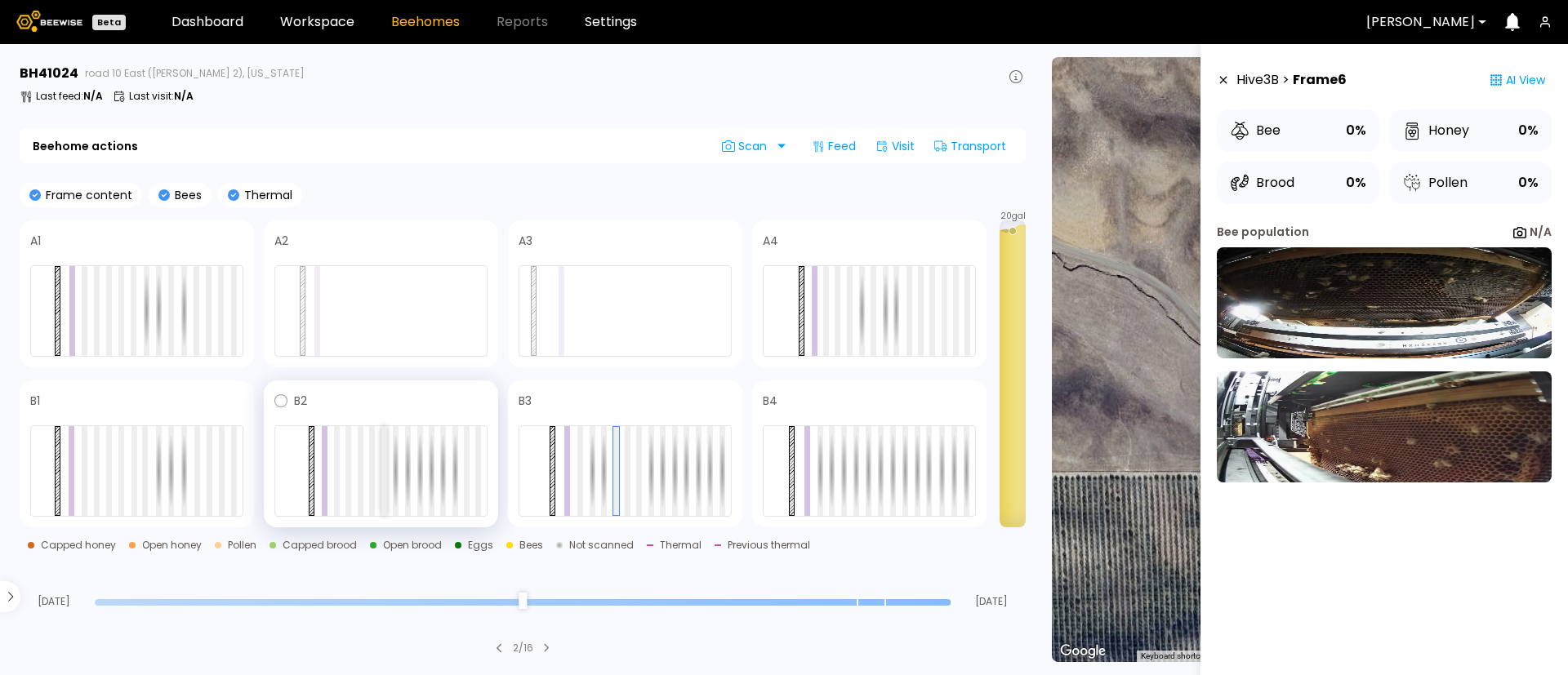
click at [379, 484] on div at bounding box center [380, 471] width 213 height 92
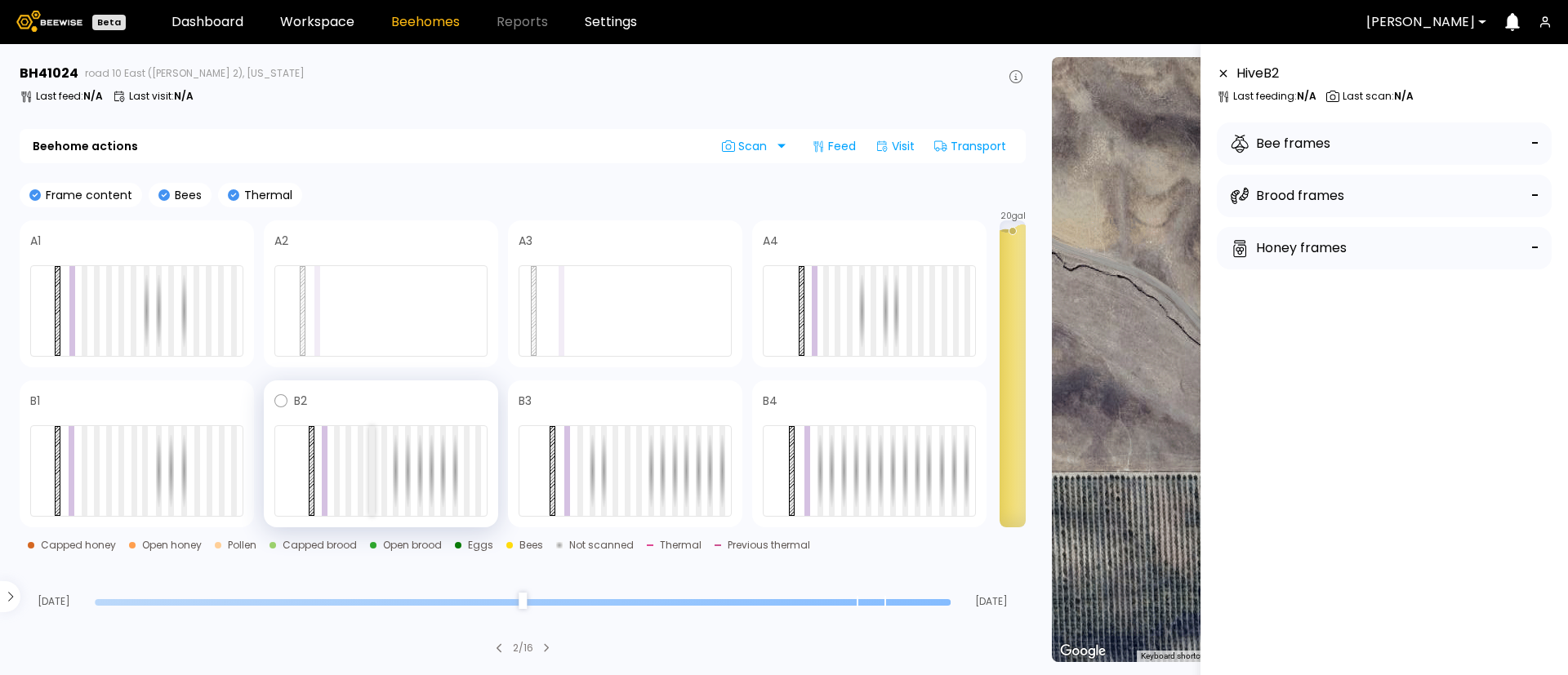
click at [373, 479] on div at bounding box center [373, 471] width 6 height 90
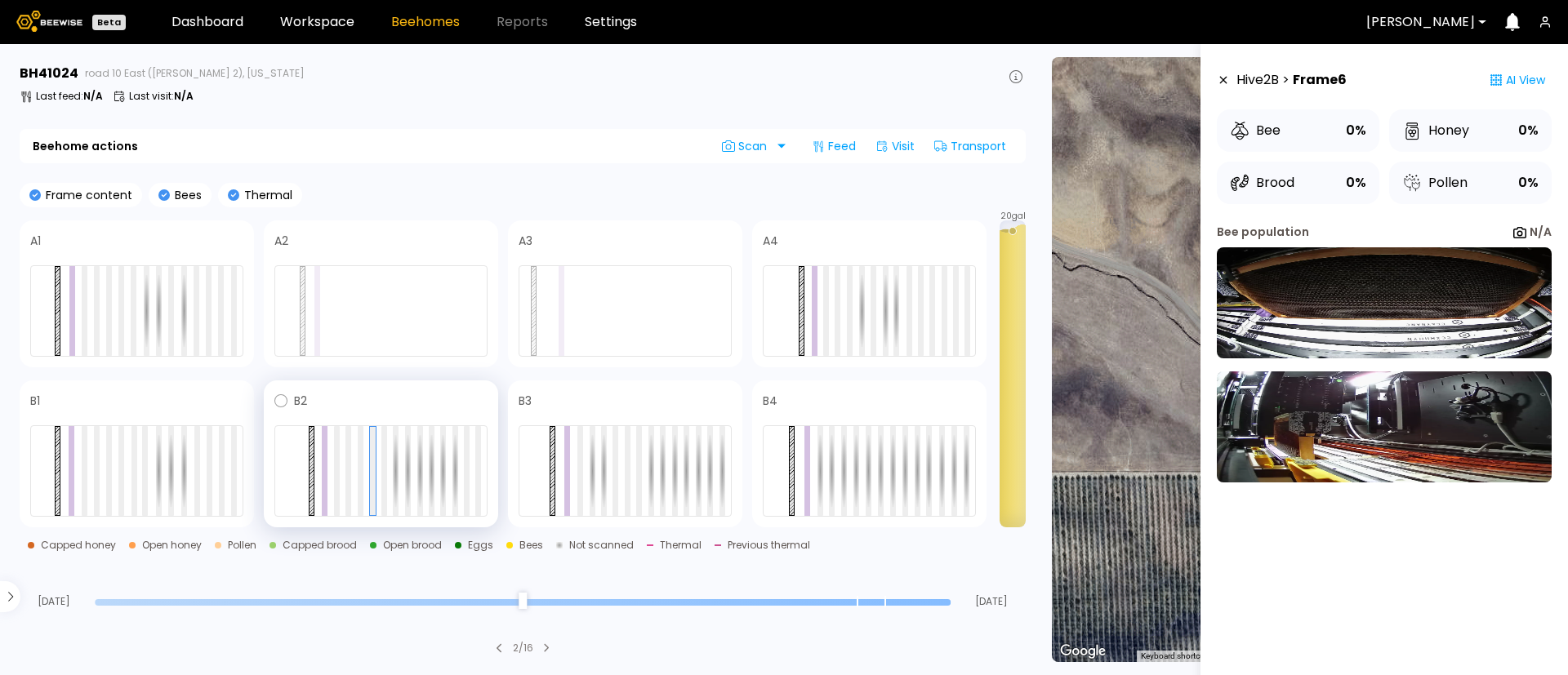
click at [387, 482] on div at bounding box center [380, 471] width 213 height 92
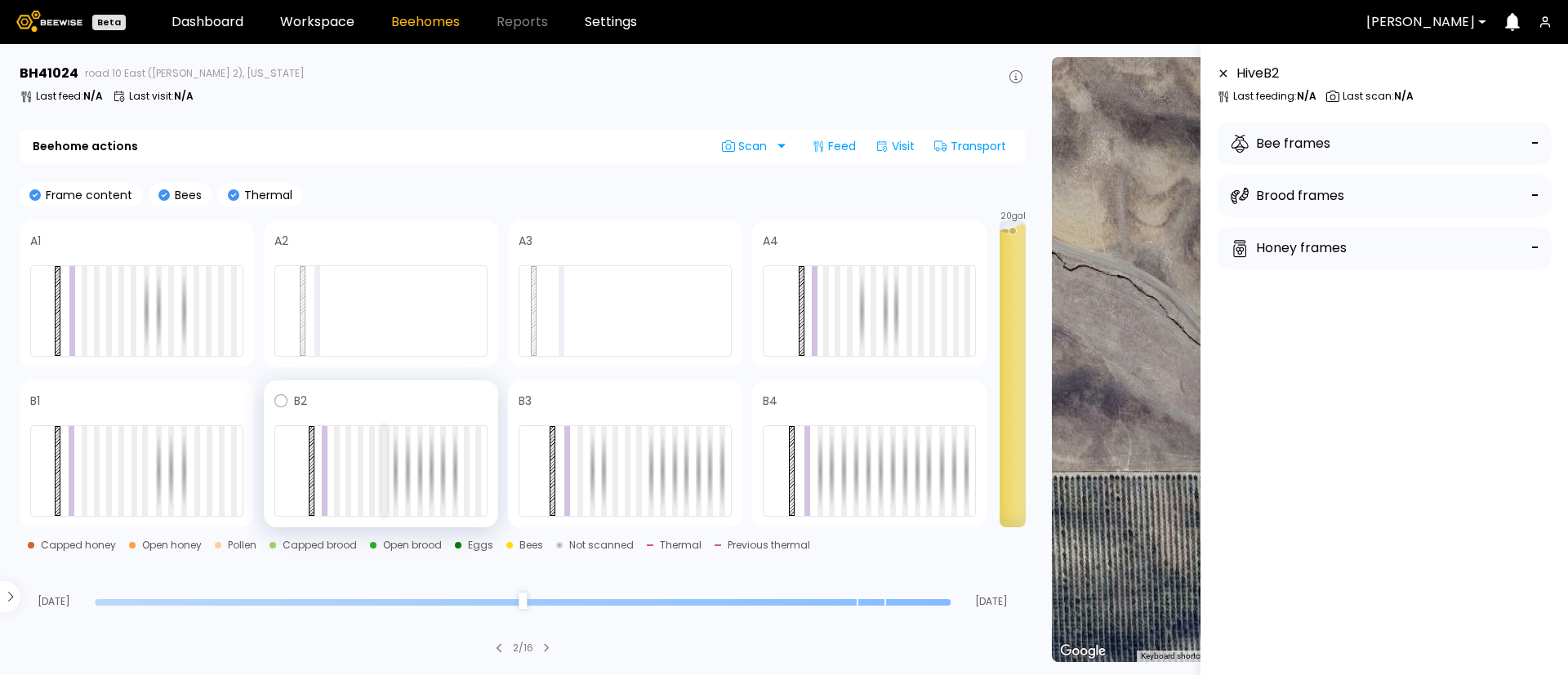
click at [381, 482] on div at bounding box center [384, 471] width 6 height 90
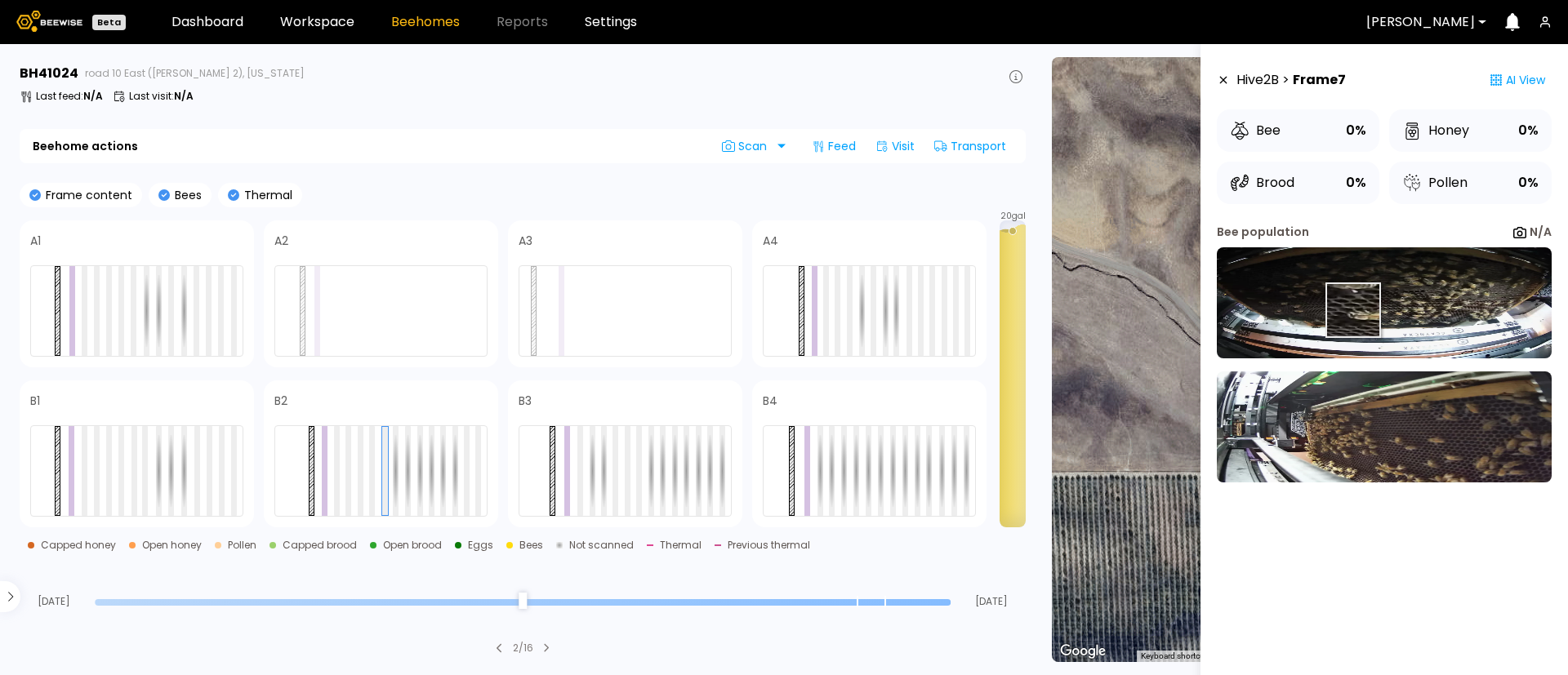
click at [1352, 310] on img at bounding box center [1385, 303] width 335 height 111
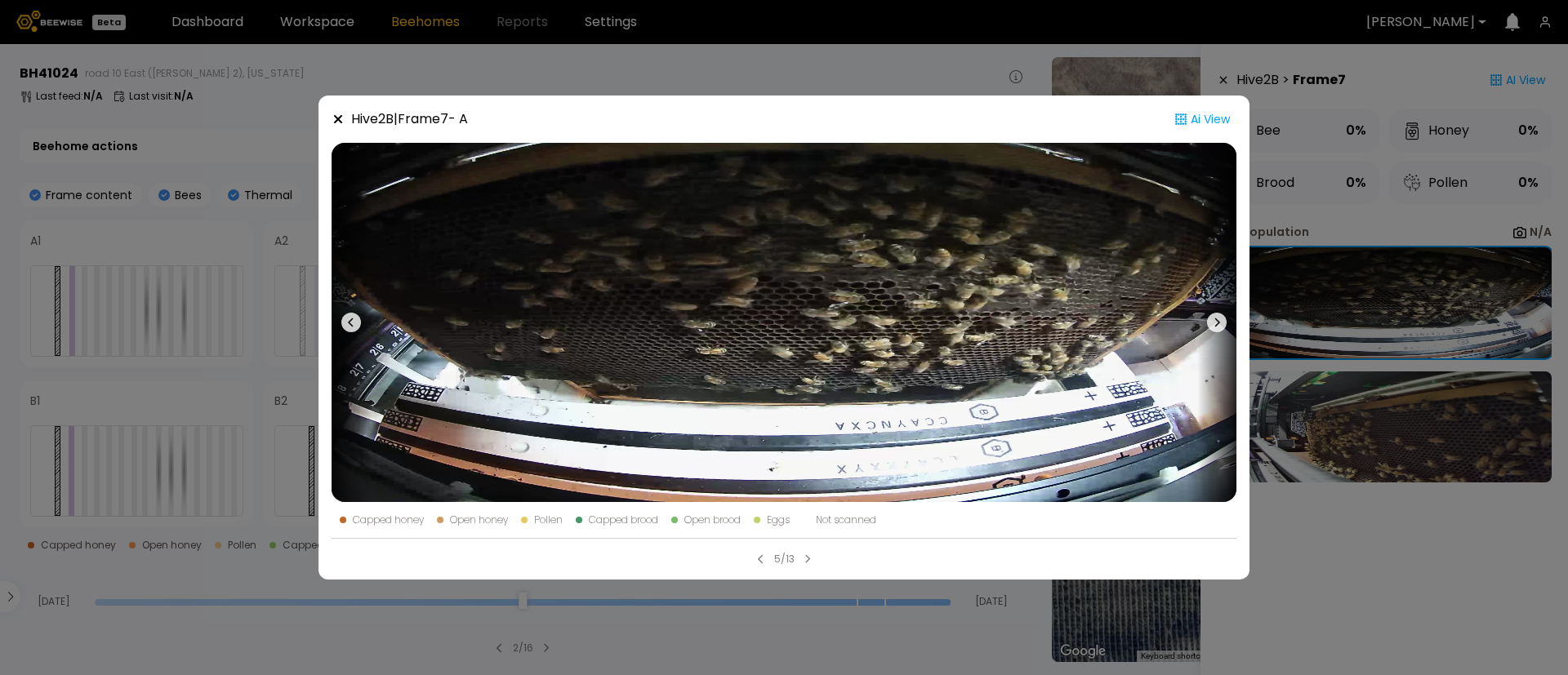
click at [71, 159] on div "Hive 2 B | Frame 7 - A Ai View Capped honey Open honey Pollen Capped brood Open…" at bounding box center [784, 337] width 1568 height 675
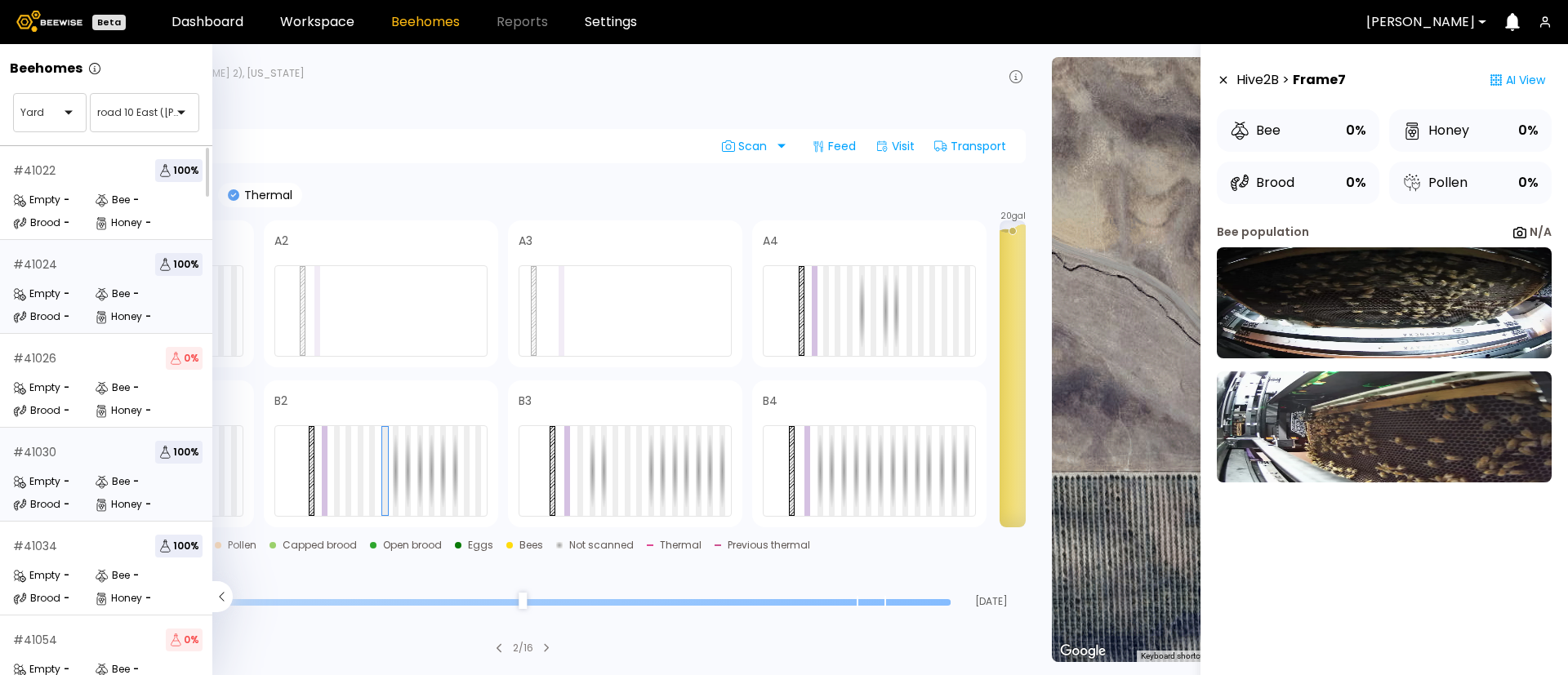
click at [76, 450] on div "# 41030 100 %" at bounding box center [107, 451] width 189 height 23
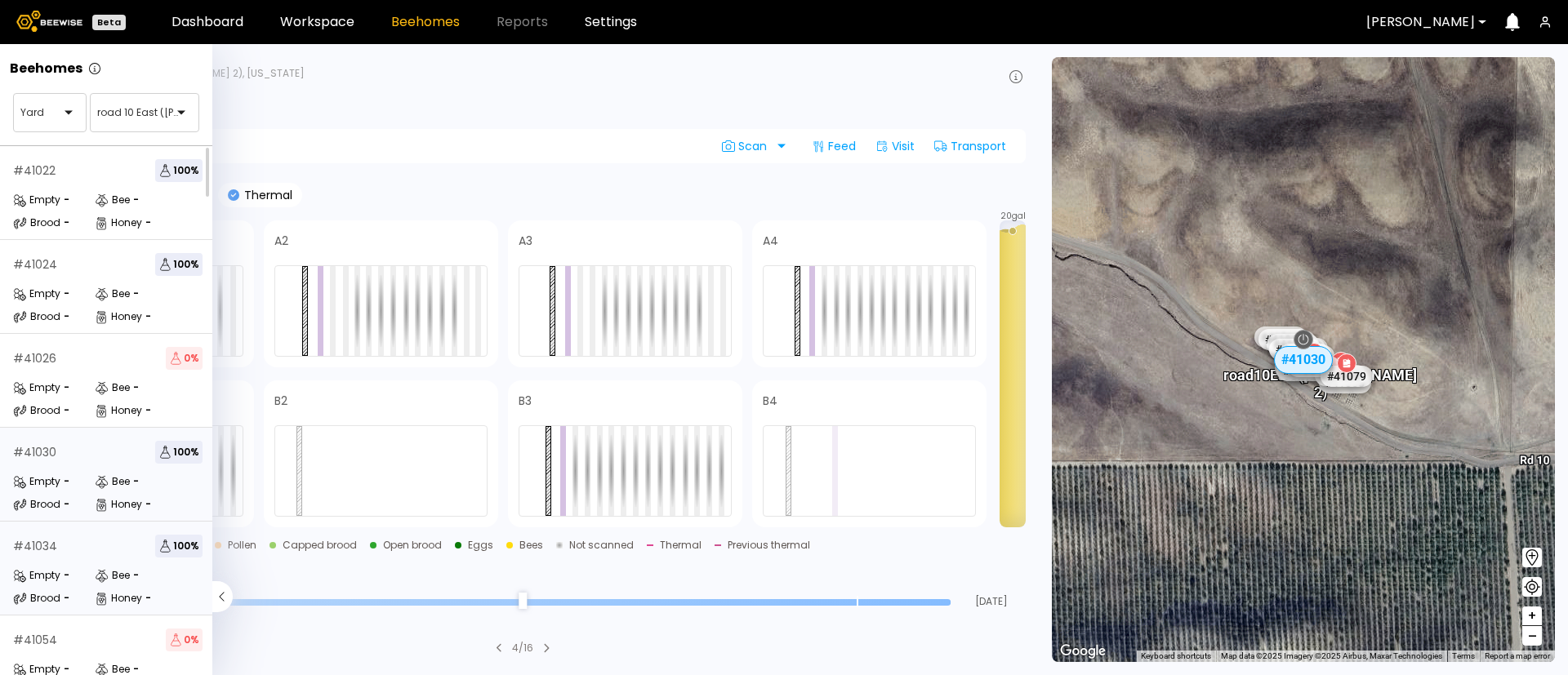
click at [44, 563] on div "# 41034 100 % Empty - Bee - Brood - Honey -" at bounding box center [107, 568] width 216 height 94
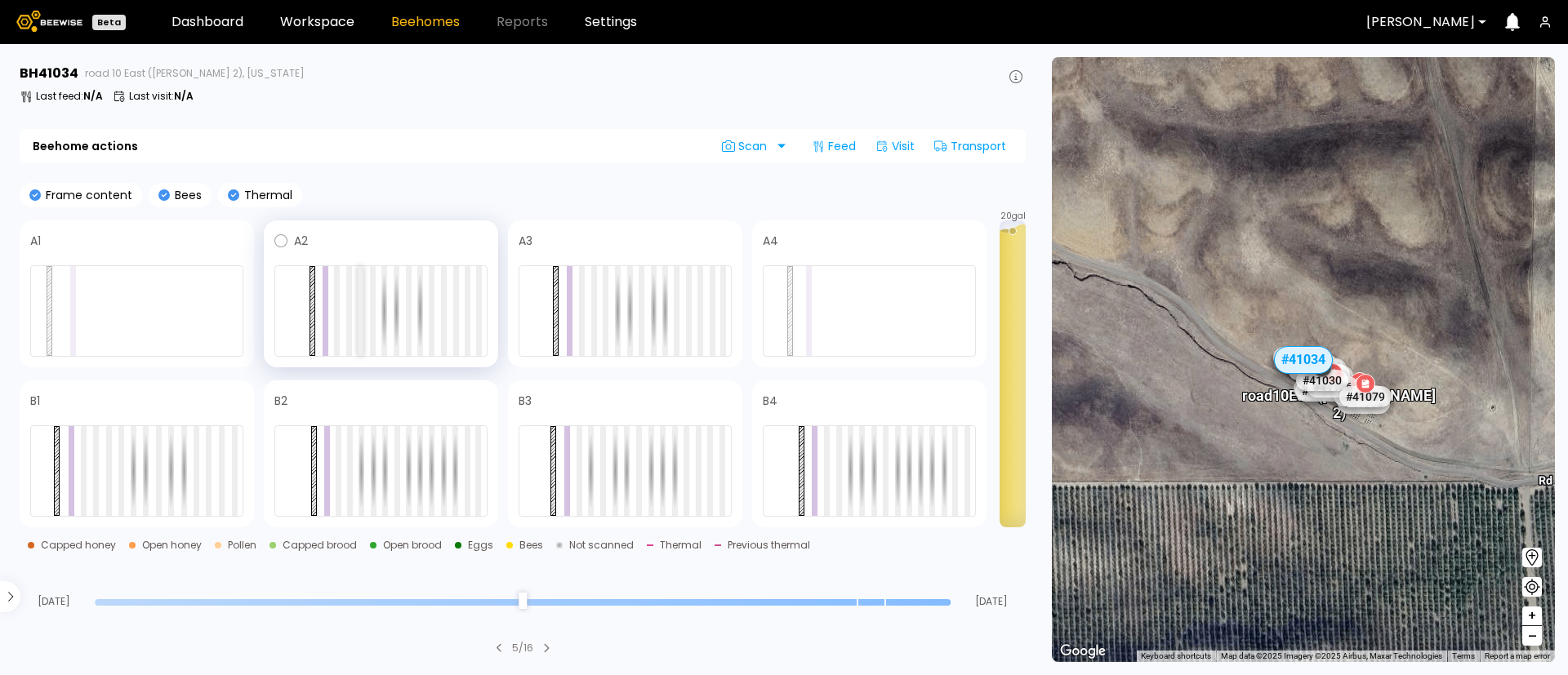
click at [360, 326] on div at bounding box center [361, 310] width 6 height 90
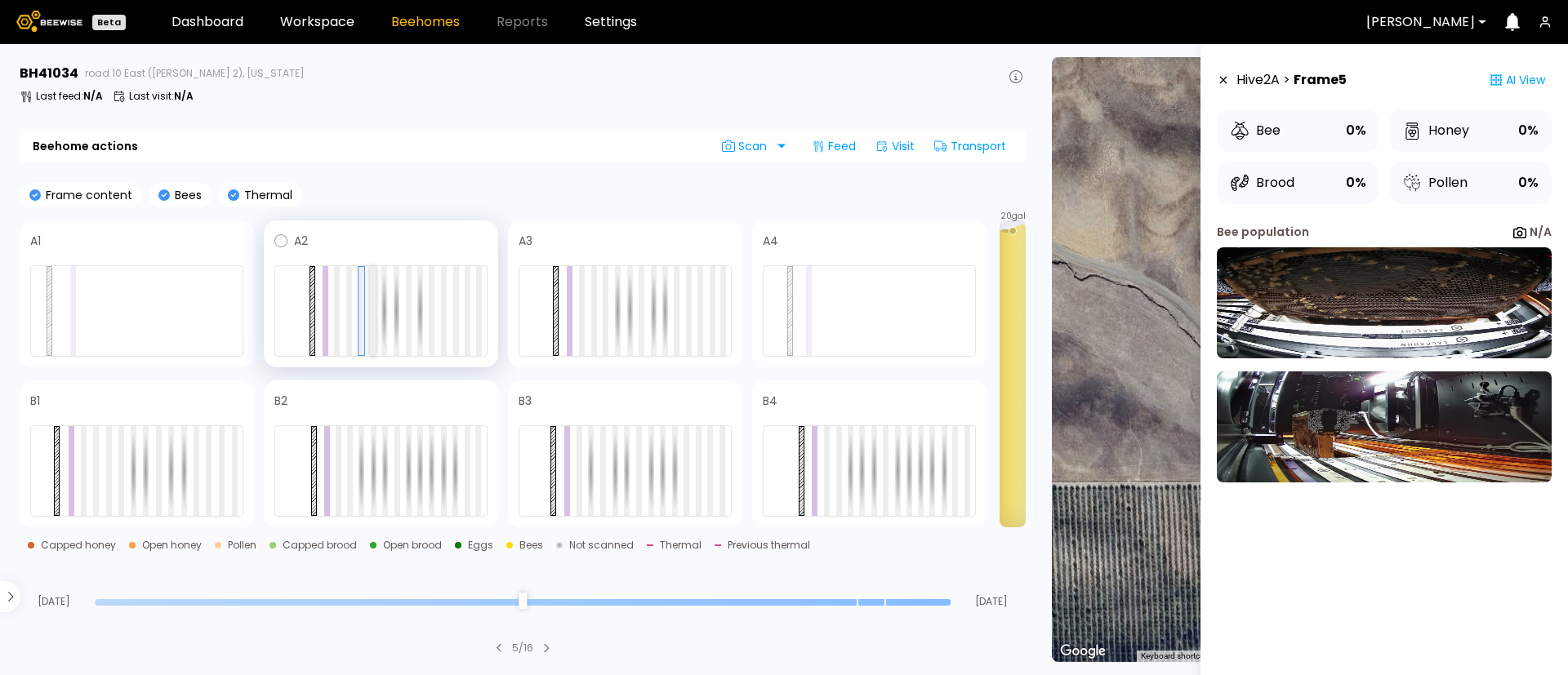
click at [375, 324] on div at bounding box center [380, 310] width 213 height 92
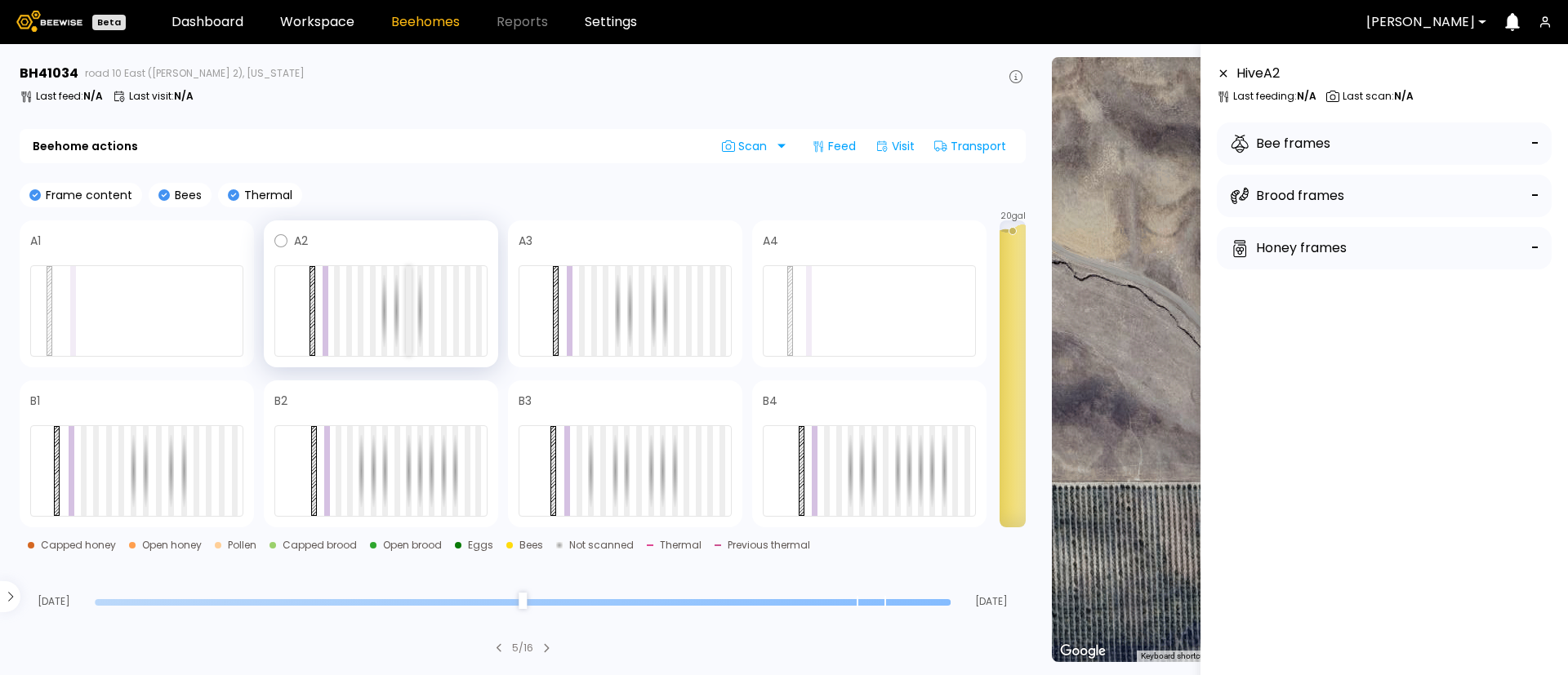
click at [409, 312] on div at bounding box center [409, 310] width 6 height 90
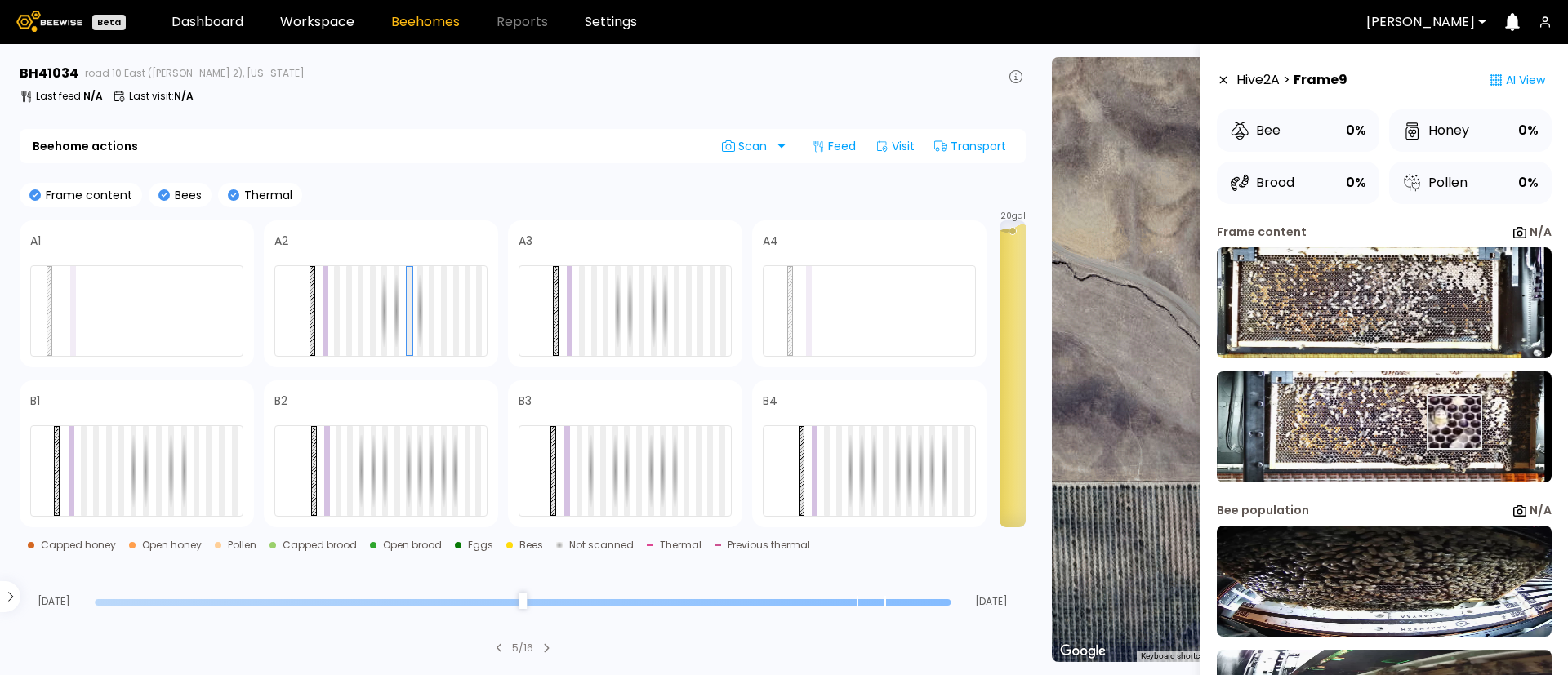
click at [1450, 423] on img at bounding box center [1385, 427] width 335 height 111
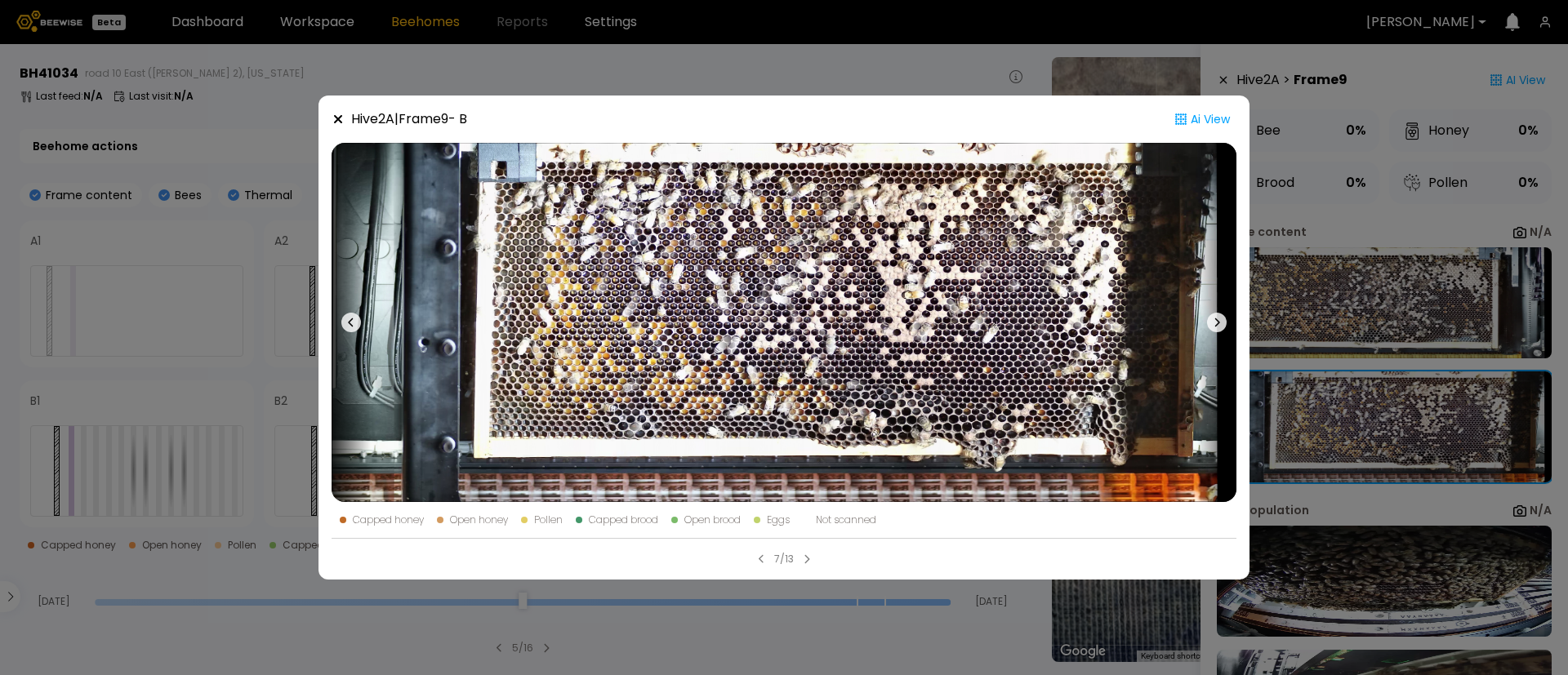
click at [1327, 476] on div "Hive 2 A | Frame 9 - B Ai View Capped honey Open honey Pollen Capped brood Open…" at bounding box center [784, 337] width 1568 height 675
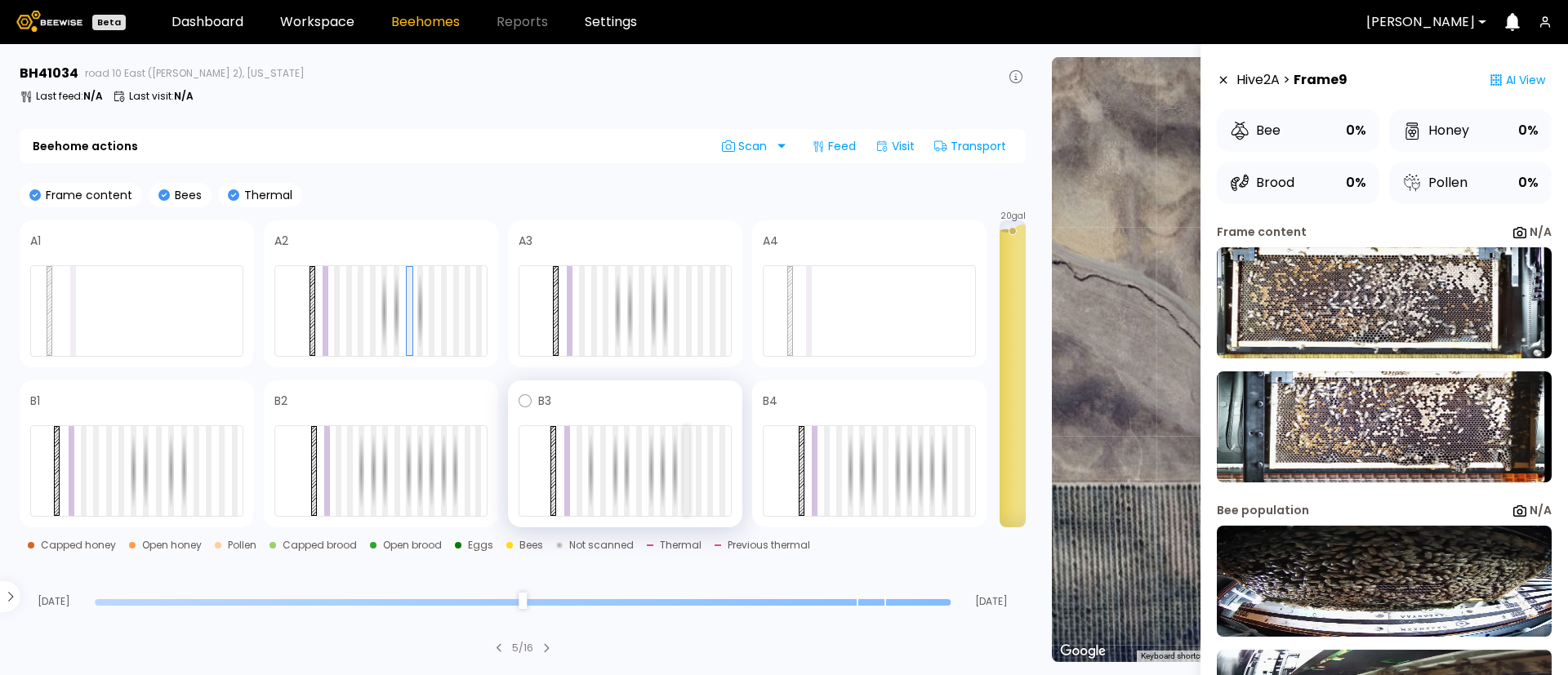
click at [688, 470] on div at bounding box center [687, 471] width 6 height 90
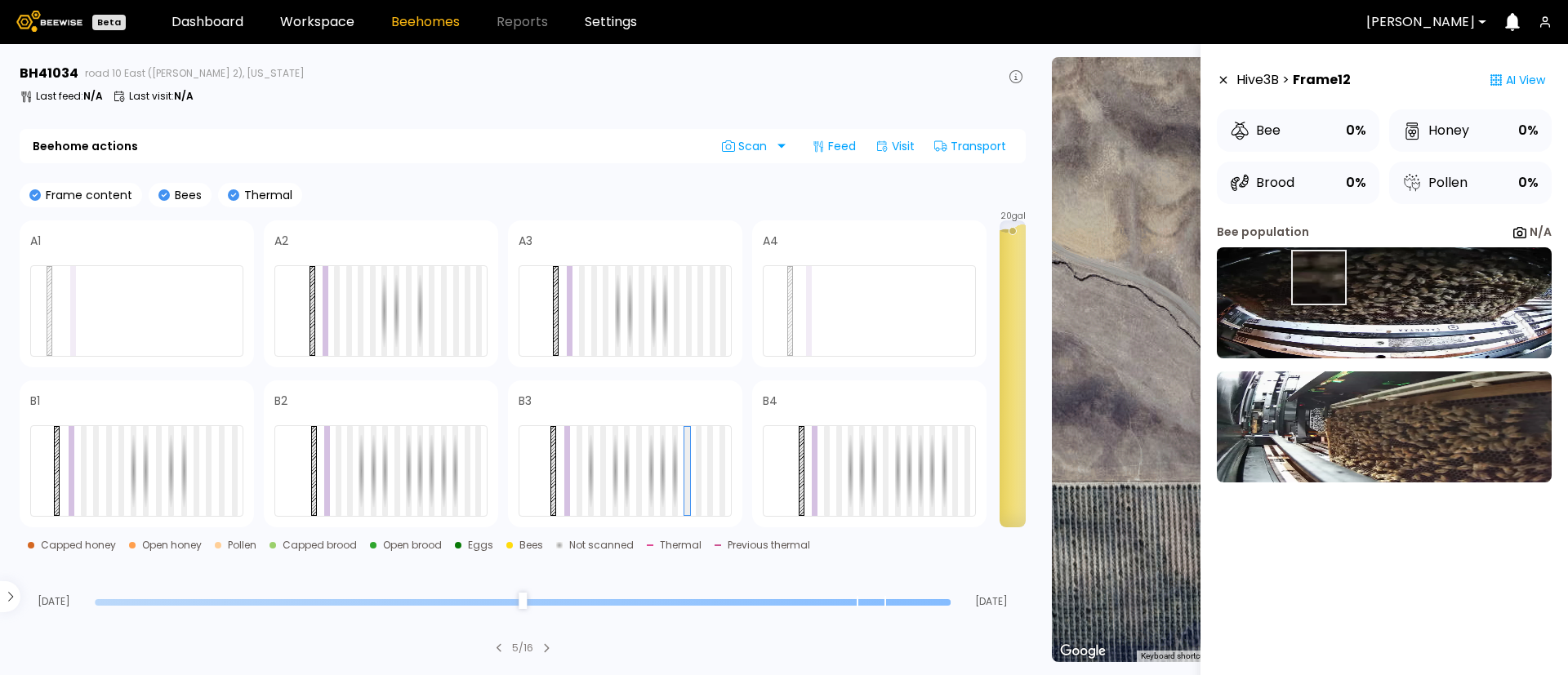
click at [1318, 278] on img at bounding box center [1385, 303] width 335 height 111
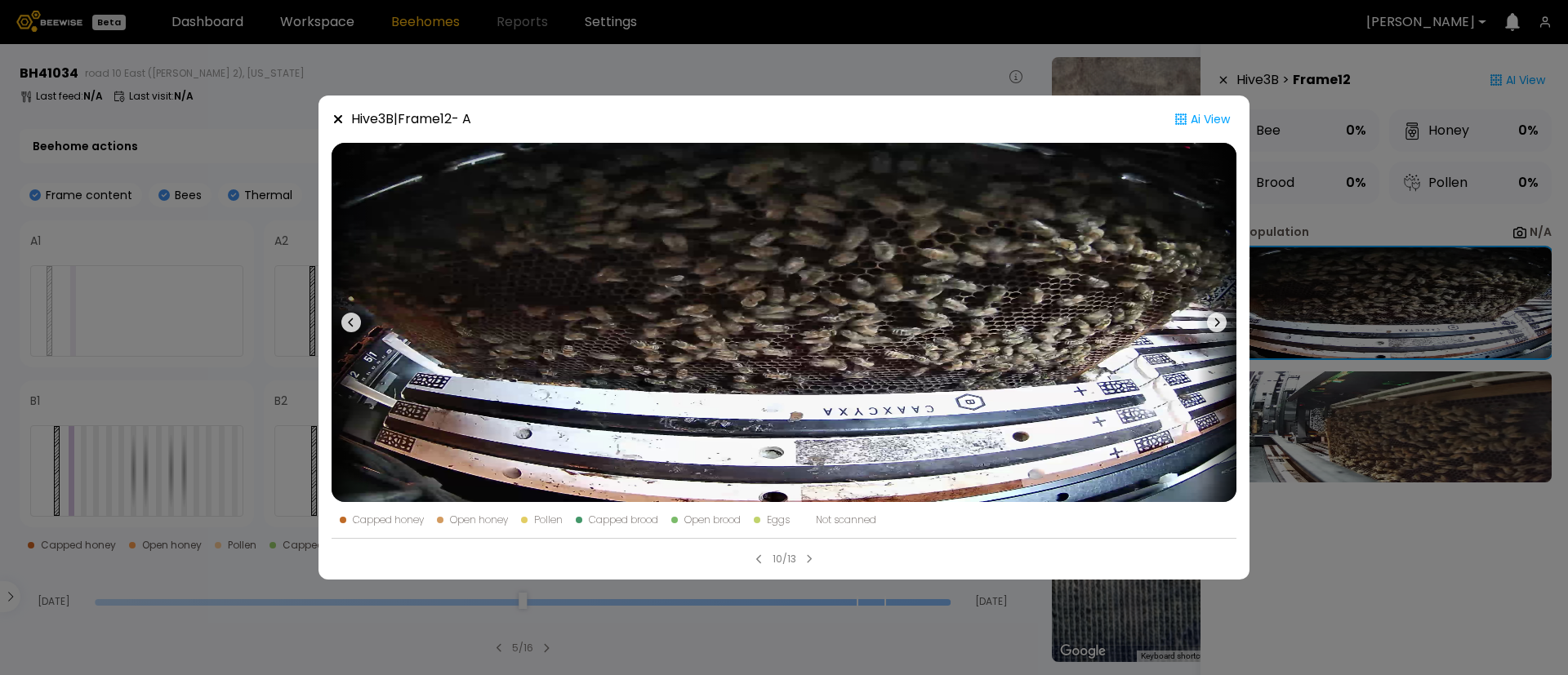
click at [198, 298] on div "Hive 3 B | Frame 12 - A Ai View Capped honey Open honey Pollen Capped brood Ope…" at bounding box center [784, 337] width 1568 height 675
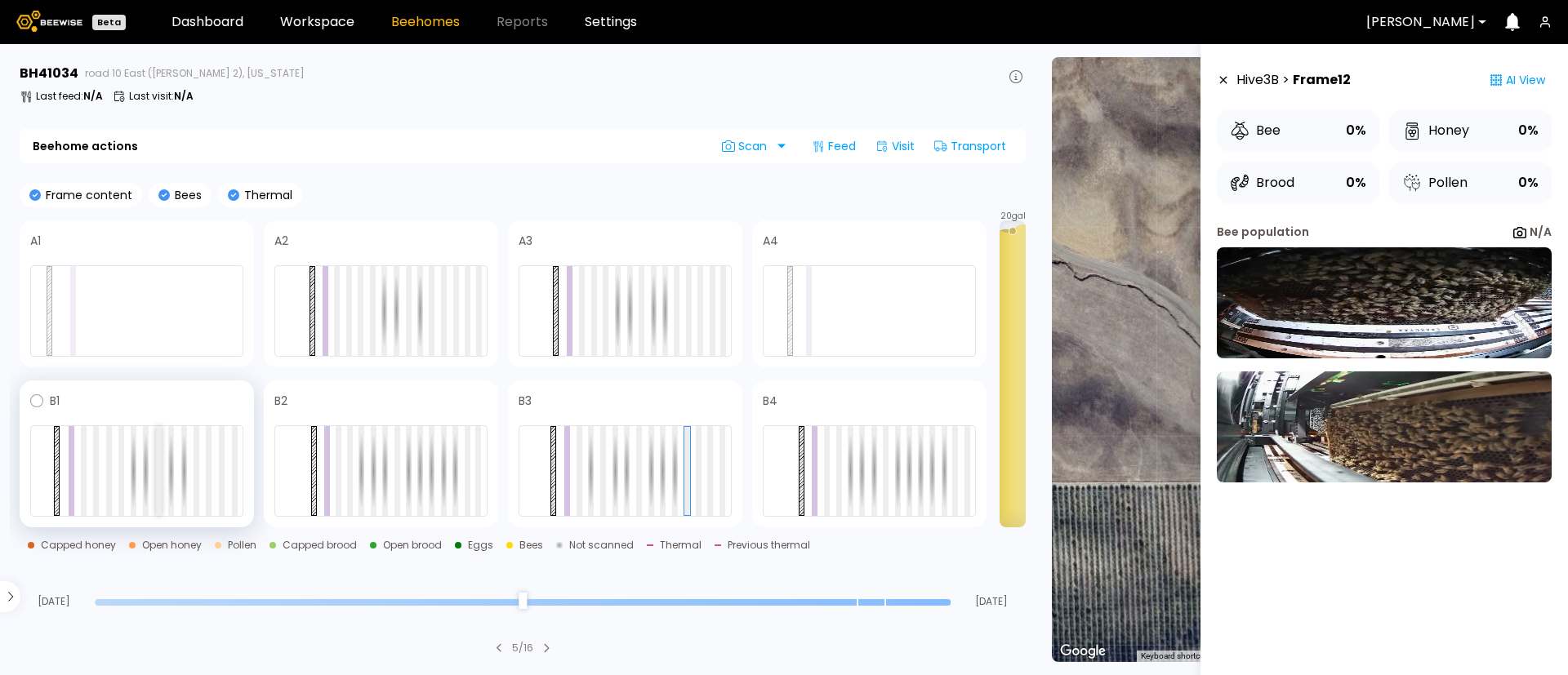
click at [160, 476] on div at bounding box center [159, 471] width 6 height 90
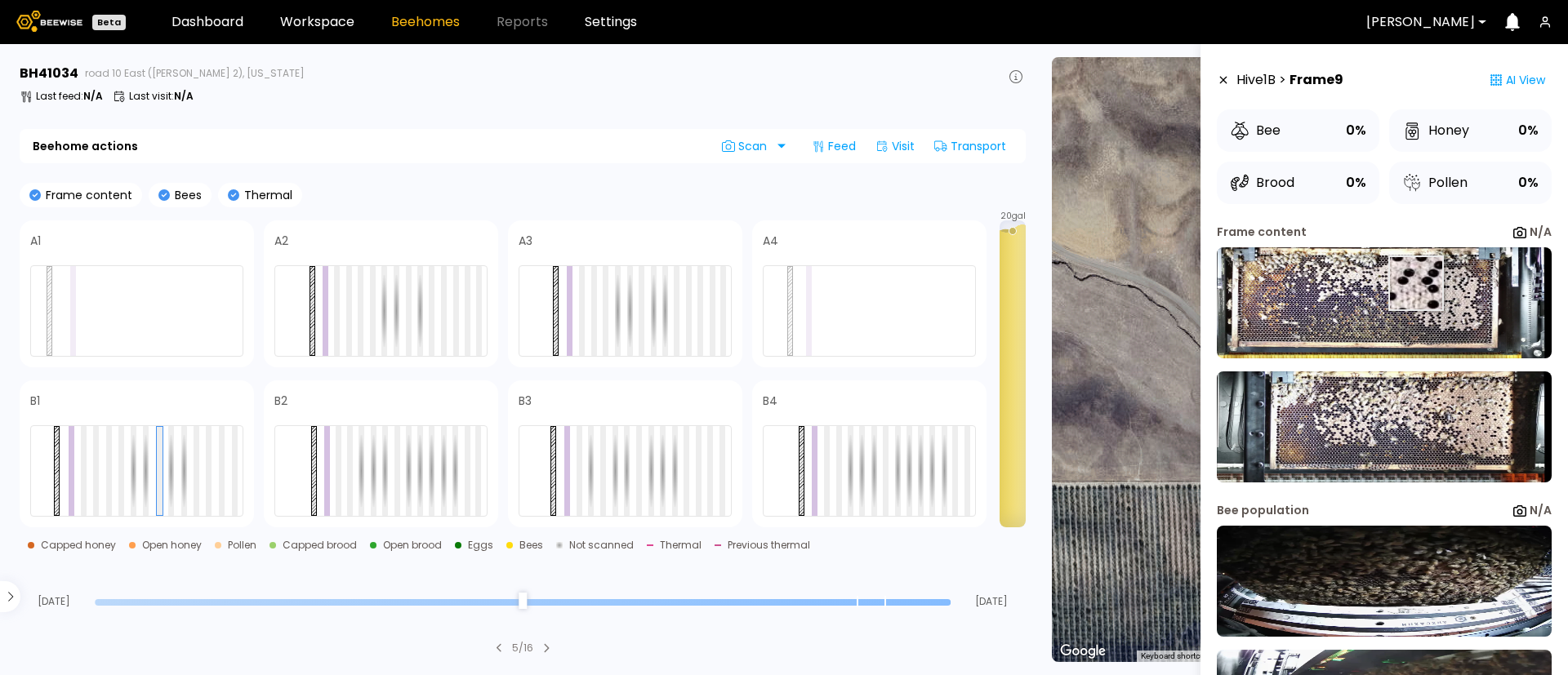
click at [1413, 280] on img at bounding box center [1385, 303] width 335 height 111
